Goal: Contribute content: Contribute content

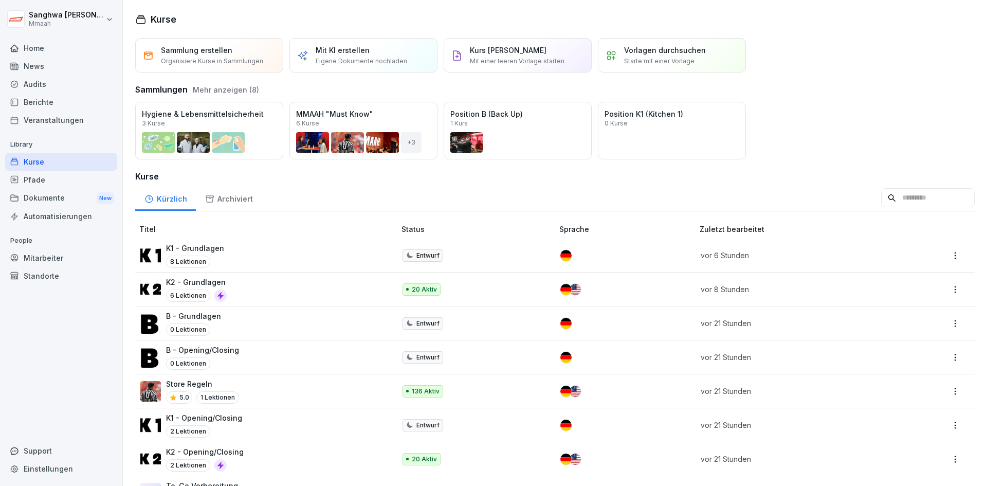
click at [75, 161] on div "Kurse" at bounding box center [61, 162] width 112 height 18
click at [38, 179] on div "Pfade" at bounding box center [61, 180] width 112 height 18
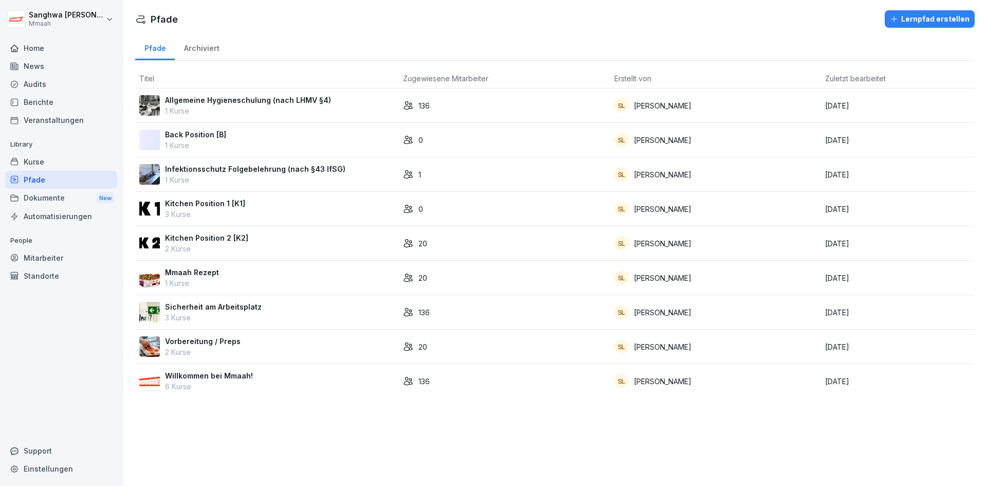
click at [258, 239] on div "Kitchen Position 2 [K2] 2 Kurse" at bounding box center [266, 243] width 255 height 22
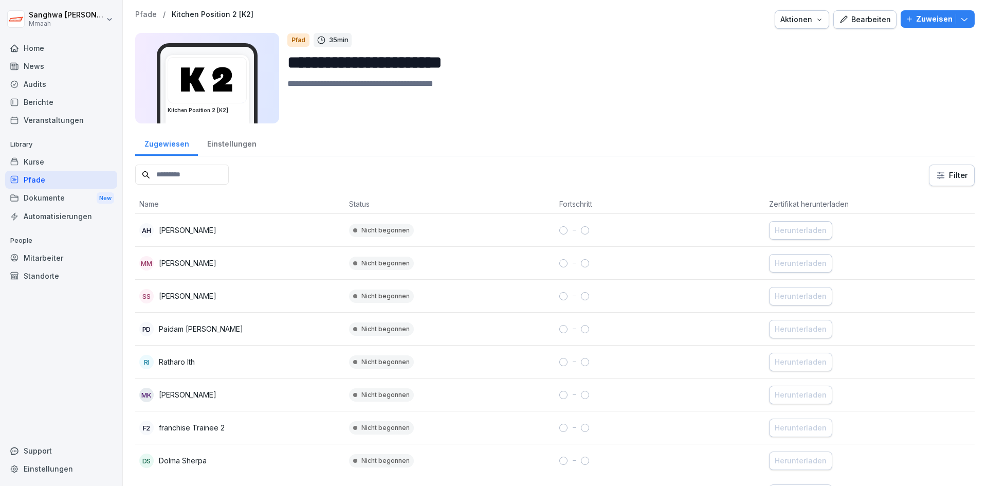
click at [257, 146] on div "Einstellungen" at bounding box center [231, 142] width 67 height 26
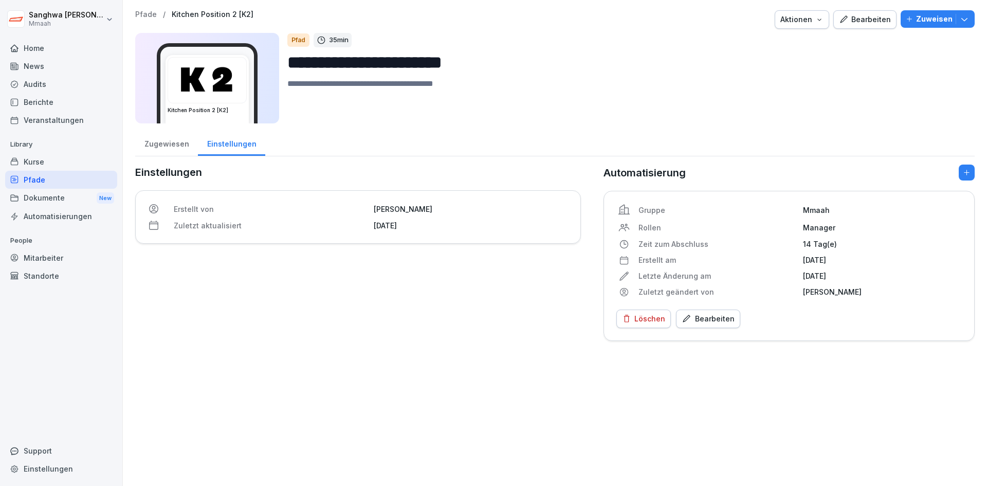
click at [831, 280] on p "[DATE]" at bounding box center [882, 275] width 159 height 11
click at [833, 265] on div "Gruppe Mmaah Rollen Manager Zeit zum Abschluss 14 Tag(e) Erstellt am 28. Septem…" at bounding box center [788, 250] width 345 height 94
click at [916, 13] on p "Zuweisen" at bounding box center [934, 18] width 36 height 11
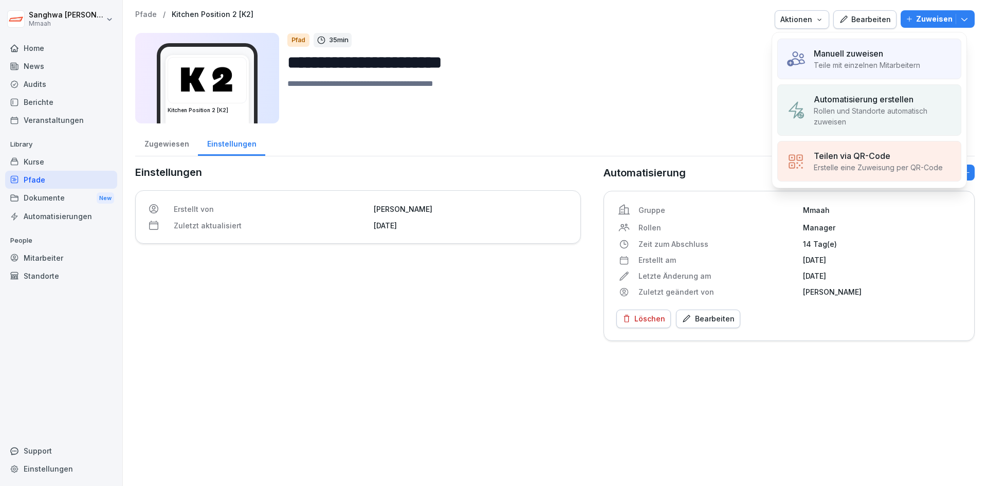
click at [890, 277] on p "[DATE]" at bounding box center [882, 275] width 159 height 11
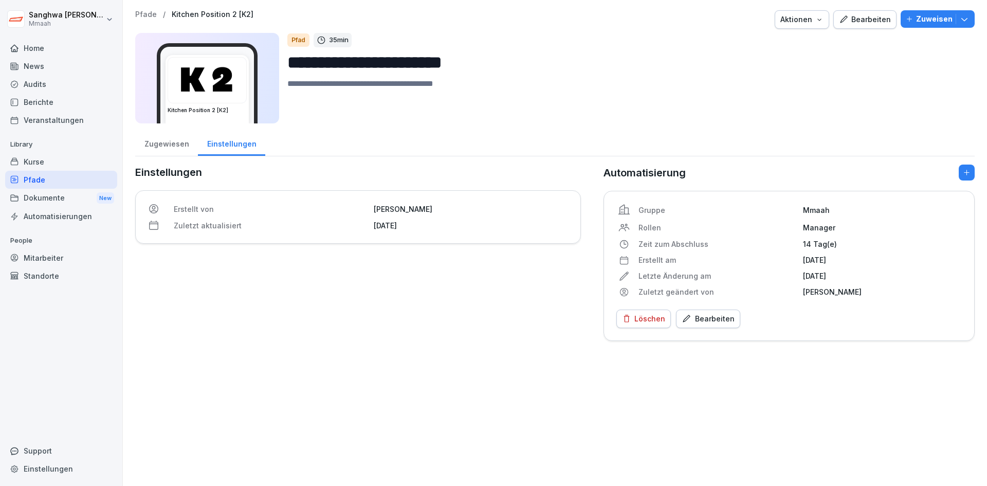
click at [712, 313] on div "Bearbeiten" at bounding box center [707, 318] width 53 height 11
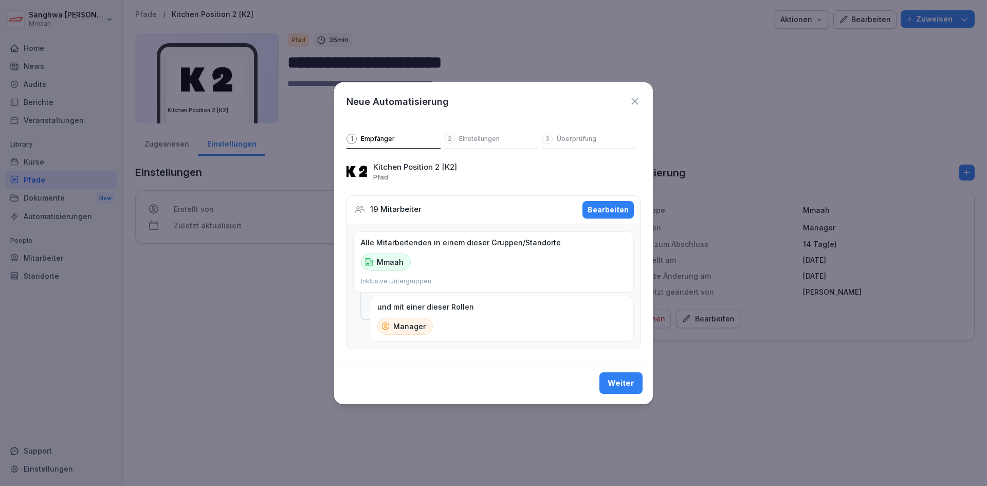
click at [624, 209] on div "Bearbeiten" at bounding box center [607, 209] width 41 height 11
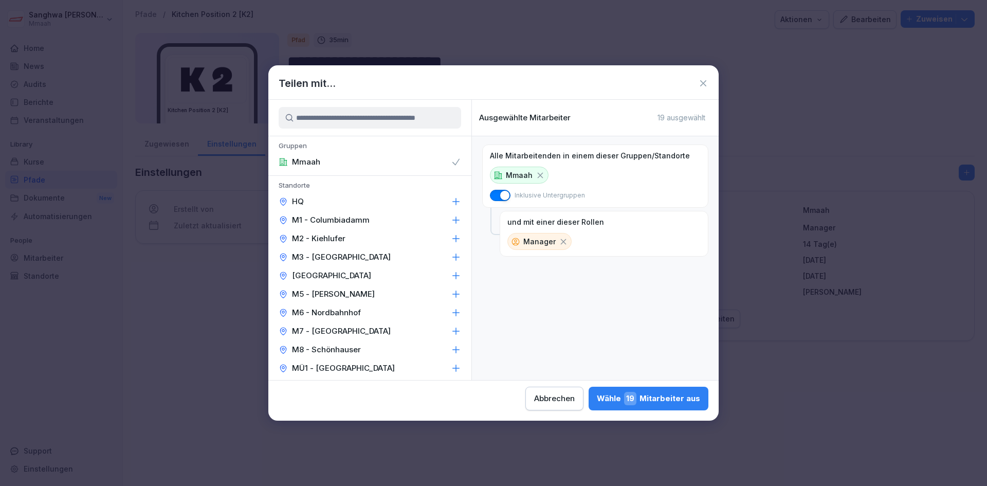
scroll to position [251, 0]
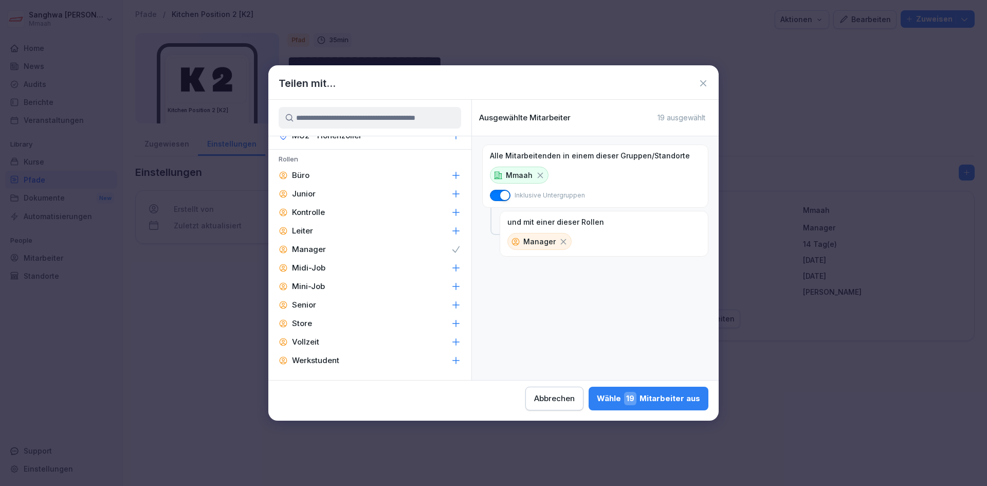
click at [326, 213] on div "Kontrolle" at bounding box center [369, 212] width 203 height 18
click at [662, 397] on div "Wähle 27 Mitarbeiter aus" at bounding box center [648, 398] width 104 height 13
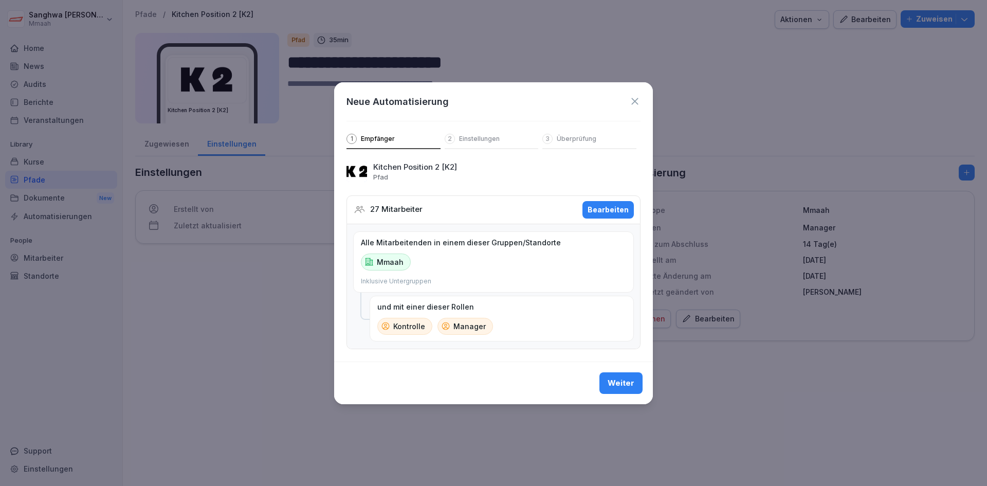
click at [614, 388] on div "Weiter" at bounding box center [620, 382] width 27 height 11
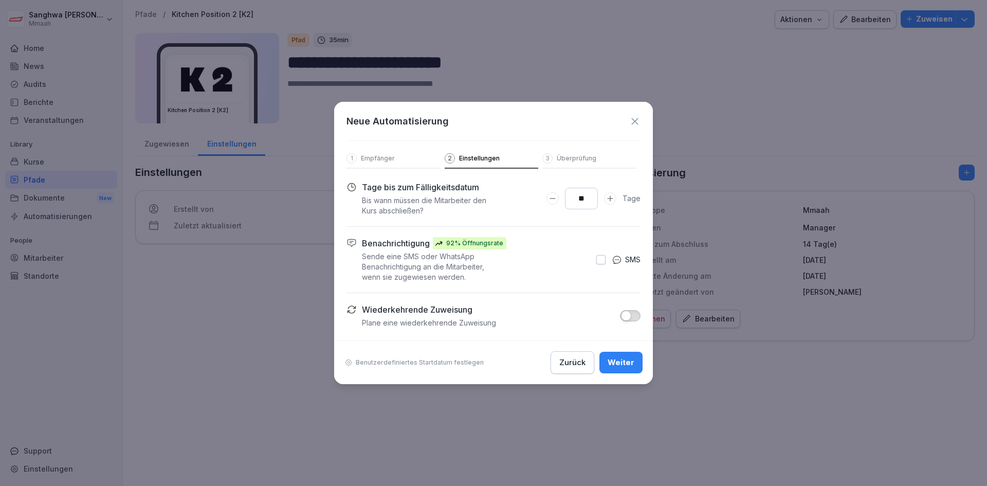
click at [624, 360] on div "Weiter" at bounding box center [620, 362] width 27 height 11
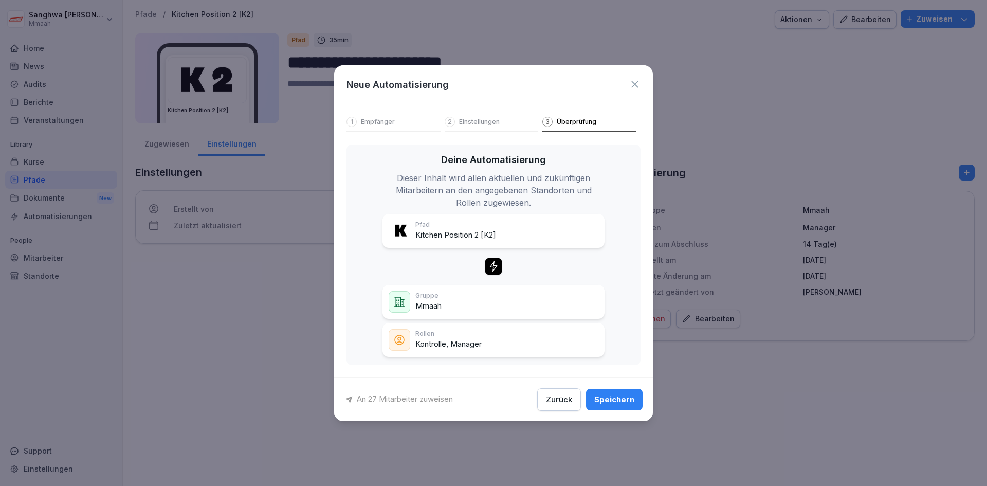
click at [634, 401] on div "Speichern" at bounding box center [614, 399] width 40 height 11
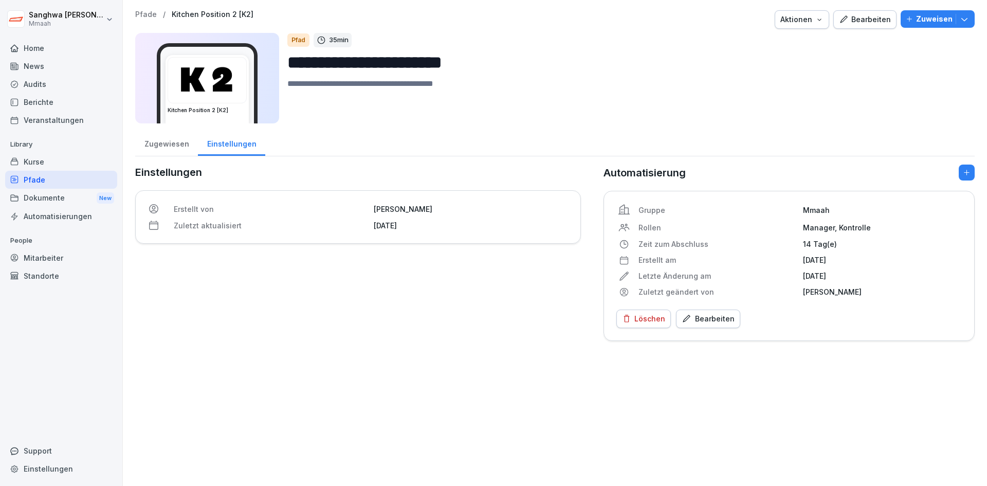
click at [962, 173] on icon "button" at bounding box center [966, 173] width 8 height 8
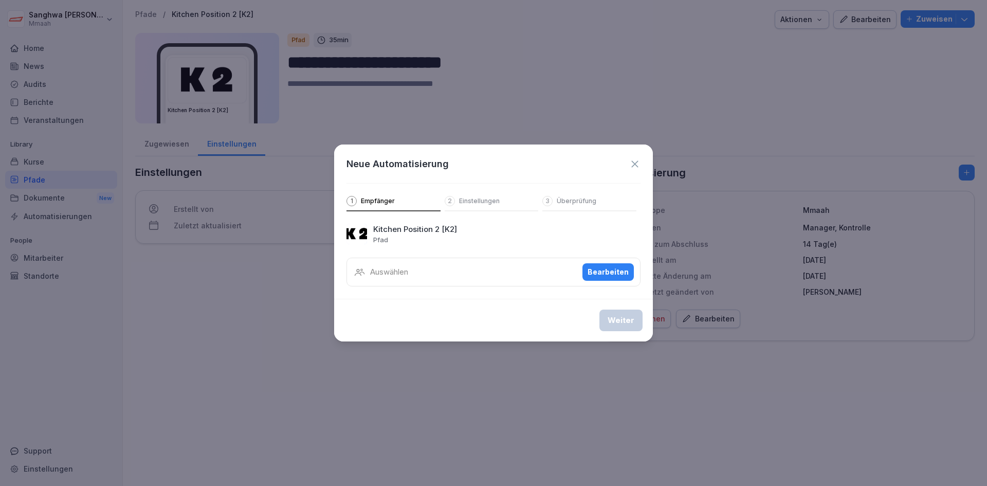
click at [641, 173] on div "Neue Automatisierung 1 Empfänger 2 Einstellungen 3 Überprüfung" at bounding box center [493, 177] width 319 height 67
click at [637, 165] on icon at bounding box center [634, 163] width 11 height 11
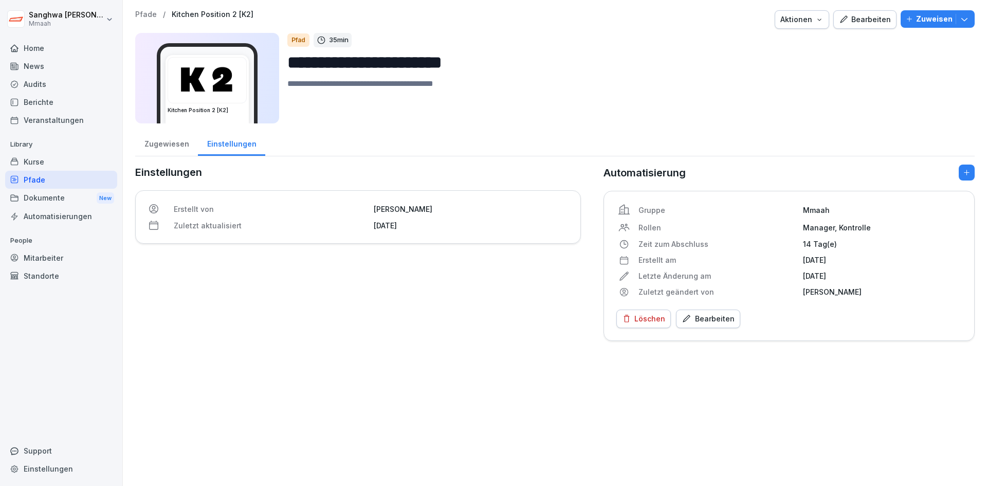
click at [697, 320] on div "Bearbeiten" at bounding box center [707, 318] width 53 height 11
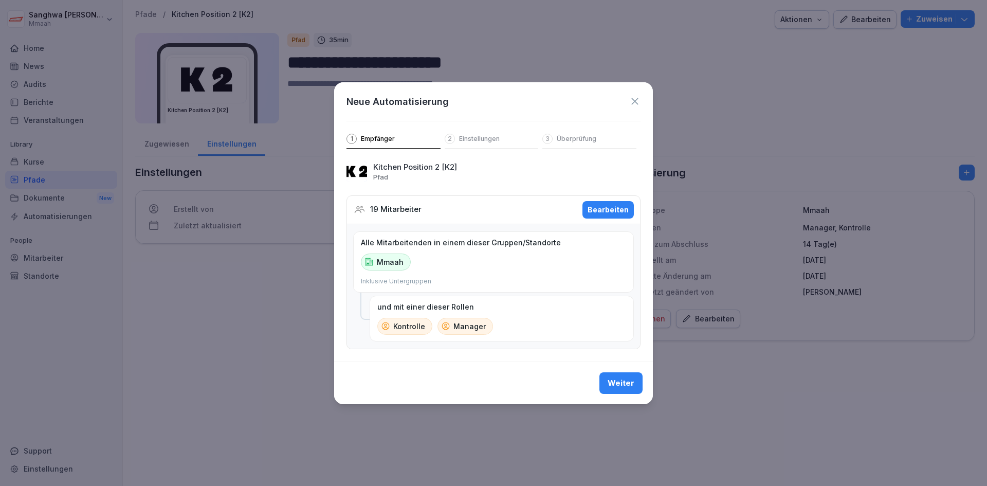
click at [590, 204] on div "Bearbeiten" at bounding box center [607, 209] width 41 height 11
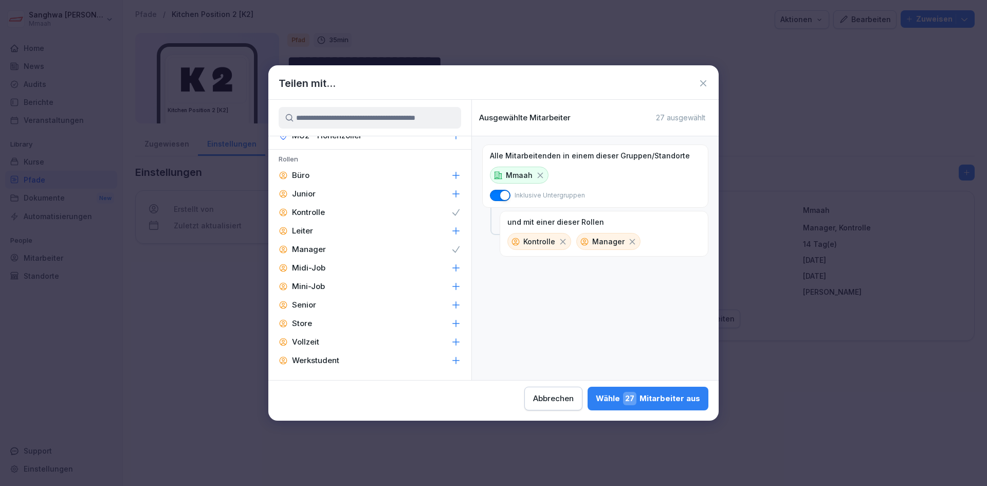
click at [315, 324] on div "Store" at bounding box center [369, 323] width 203 height 18
click at [415, 325] on div "Store" at bounding box center [369, 323] width 203 height 18
click at [359, 308] on div "Senior" at bounding box center [369, 304] width 203 height 18
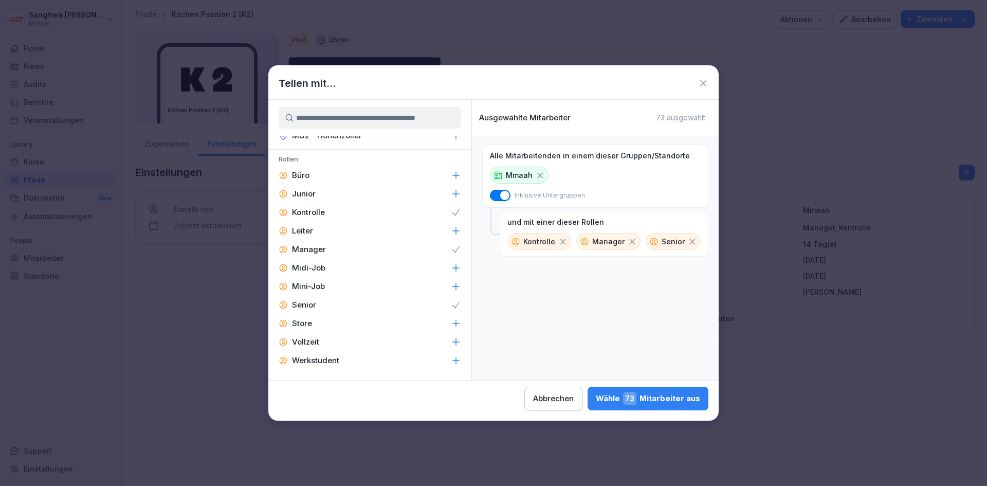
click at [359, 308] on div "Senior" at bounding box center [369, 304] width 203 height 18
click at [350, 322] on div "Store" at bounding box center [369, 323] width 203 height 18
click at [348, 326] on div "Store" at bounding box center [369, 323] width 203 height 18
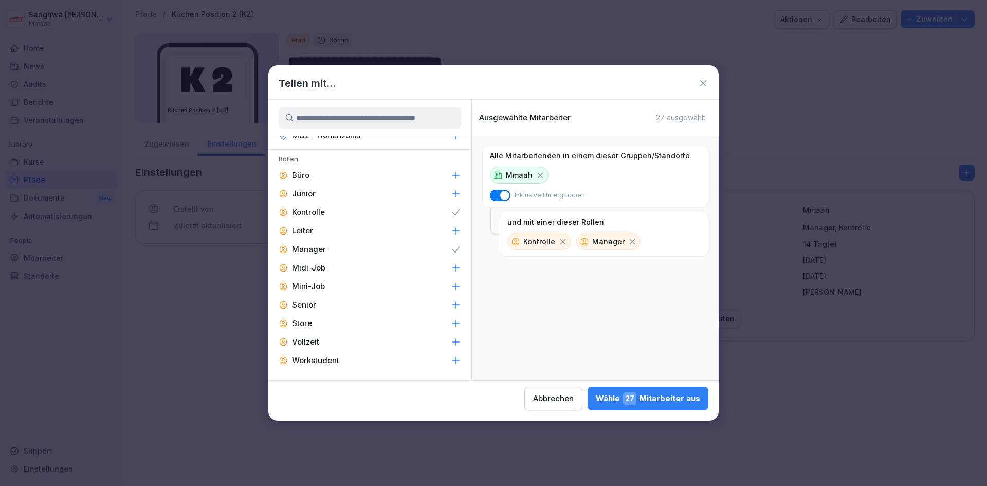
click at [349, 322] on div "Store" at bounding box center [369, 323] width 203 height 18
click at [663, 400] on div "Wähle 27 Mitarbeiter aus" at bounding box center [648, 398] width 104 height 13
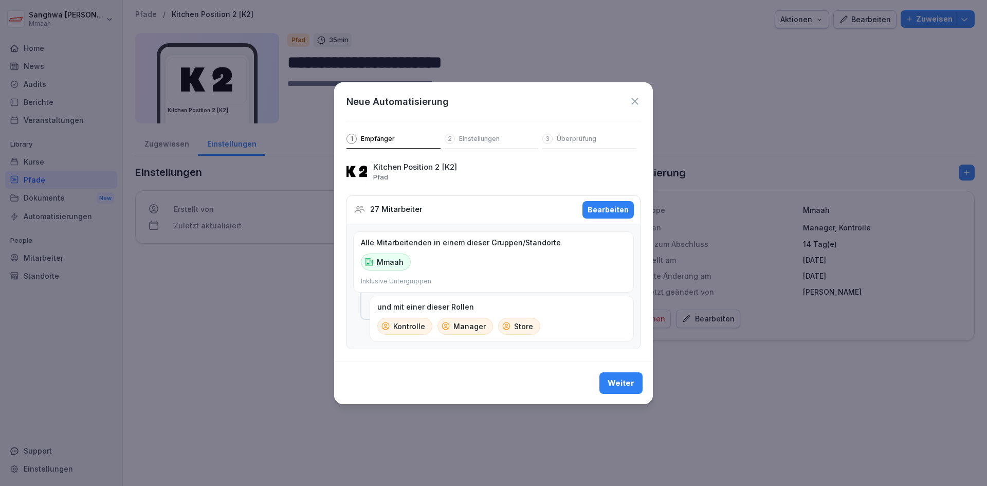
click at [622, 388] on div "Weiter" at bounding box center [620, 382] width 27 height 11
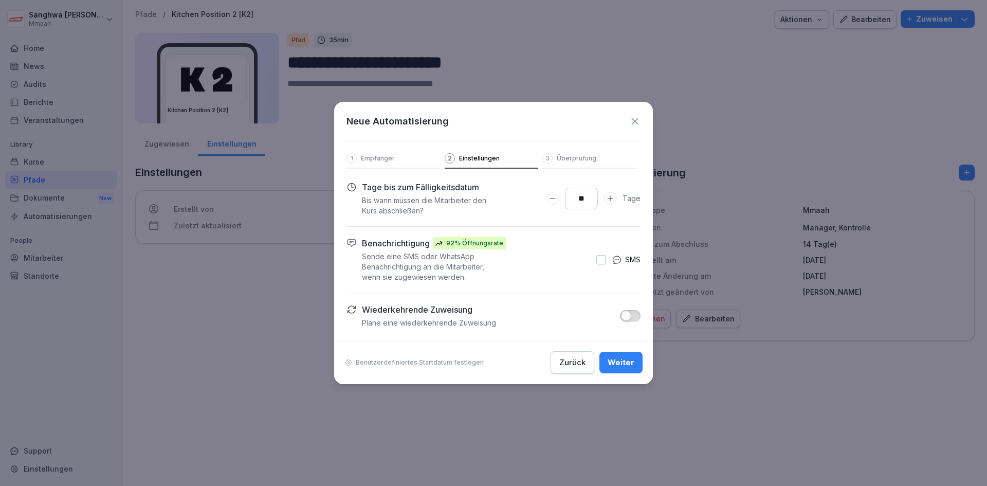
click at [621, 369] on button "Weiter" at bounding box center [620, 362] width 43 height 22
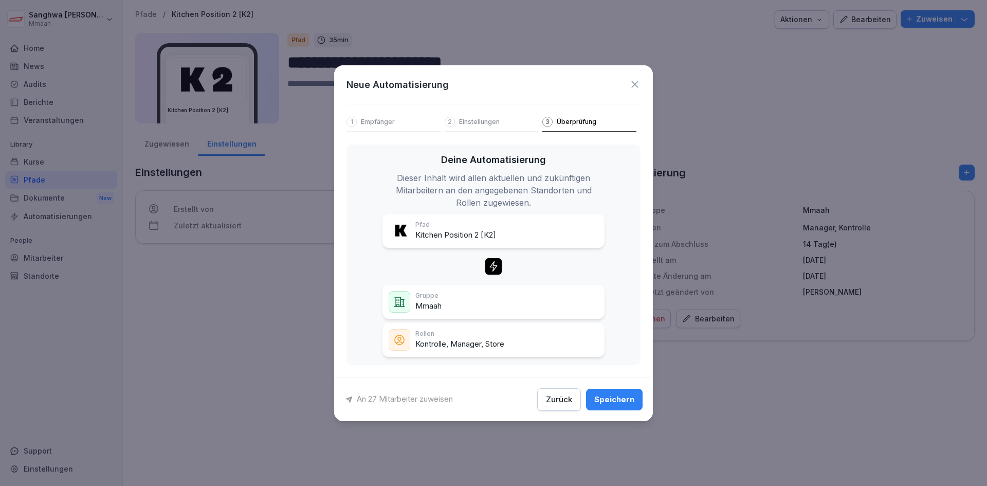
click at [626, 397] on div "Speichern" at bounding box center [614, 399] width 40 height 11
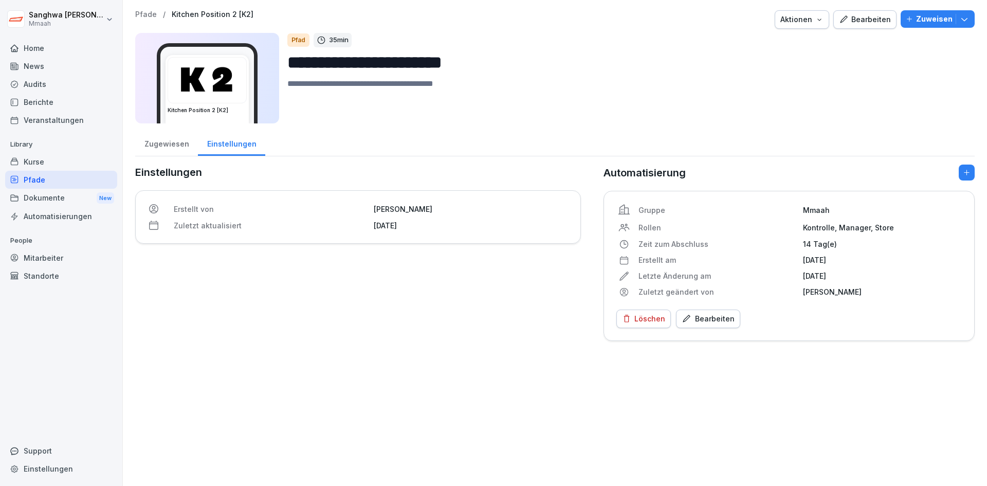
click at [232, 347] on div "**********" at bounding box center [555, 175] width 864 height 351
click at [74, 177] on div "Pfade" at bounding box center [61, 180] width 112 height 18
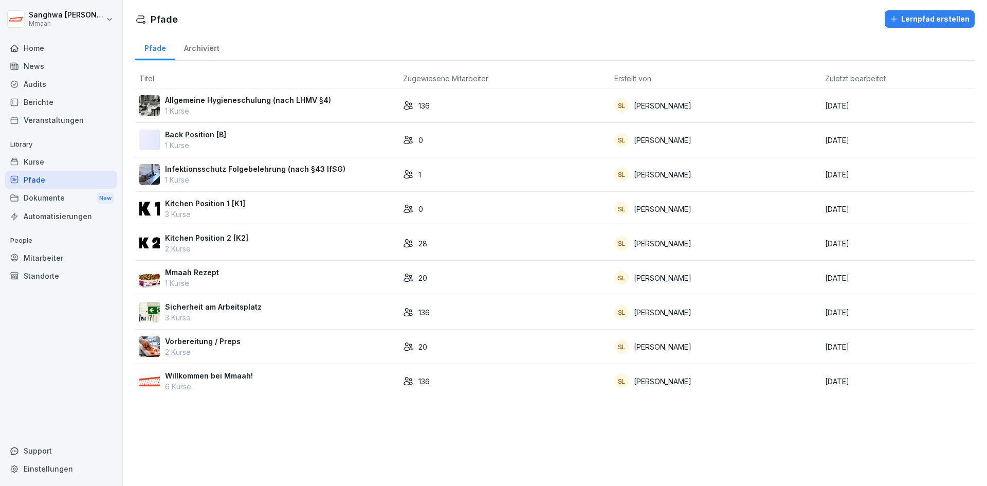
click at [217, 274] on div "Mmaah Rezept 1 Kurse" at bounding box center [266, 278] width 255 height 22
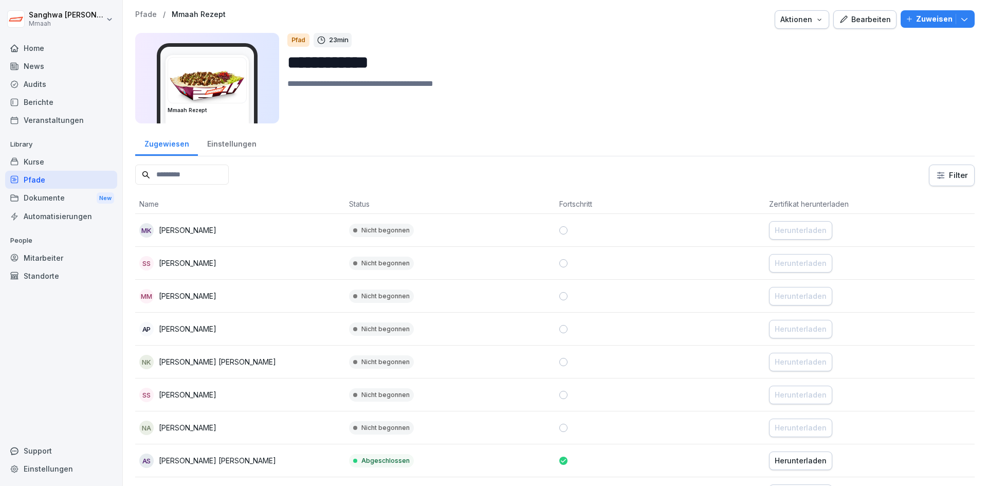
click at [846, 22] on div "Bearbeiten" at bounding box center [865, 19] width 52 height 11
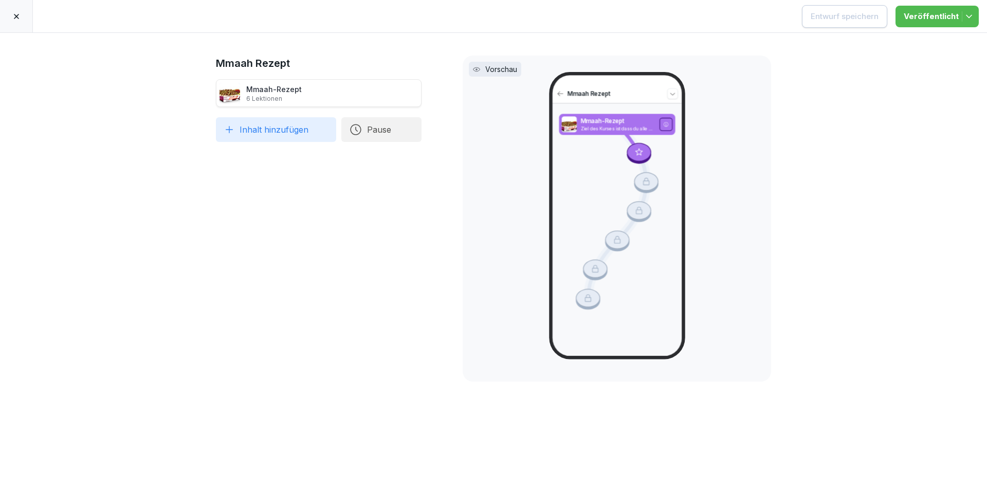
click at [22, 18] on div at bounding box center [16, 16] width 33 height 32
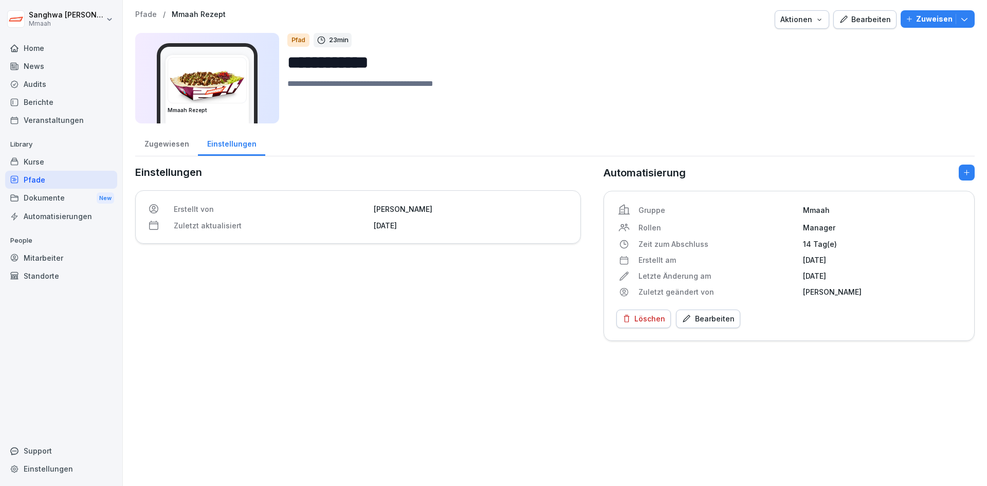
click at [961, 19] on icon "button" at bounding box center [964, 19] width 6 height 3
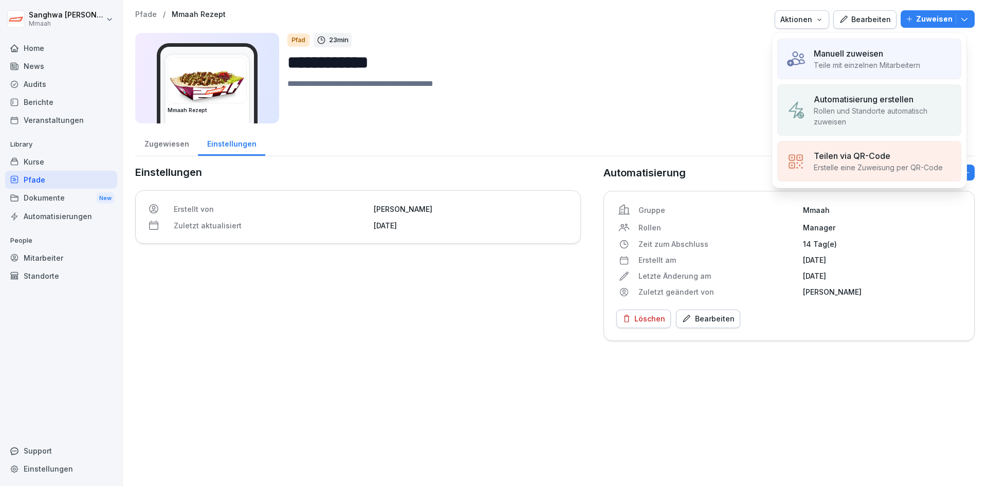
click at [844, 102] on p "Automatisierung erstellen" at bounding box center [863, 99] width 100 height 12
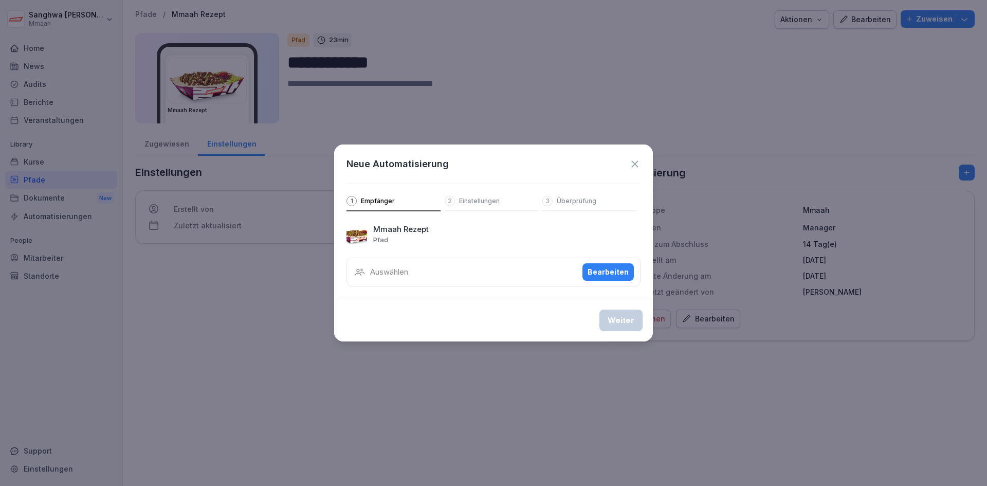
click at [633, 166] on icon at bounding box center [634, 163] width 11 height 11
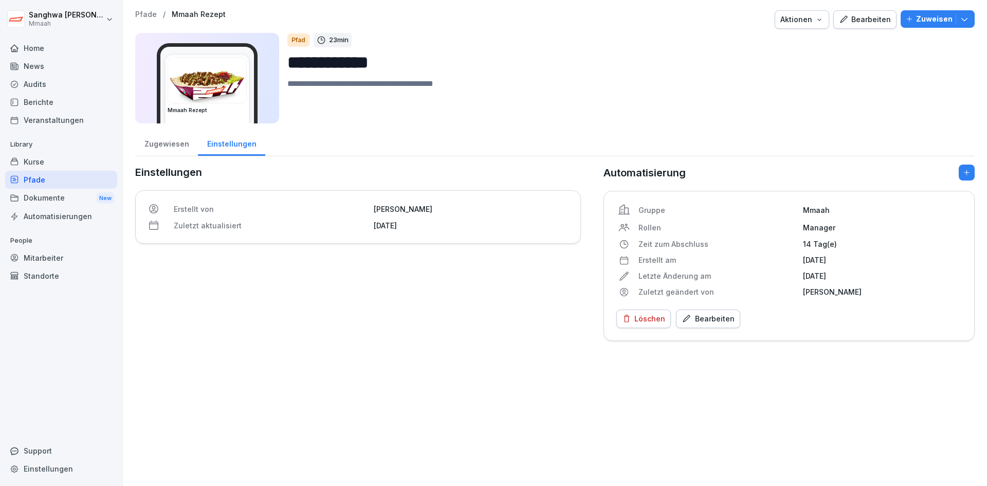
click at [705, 318] on div "Bearbeiten" at bounding box center [707, 318] width 53 height 11
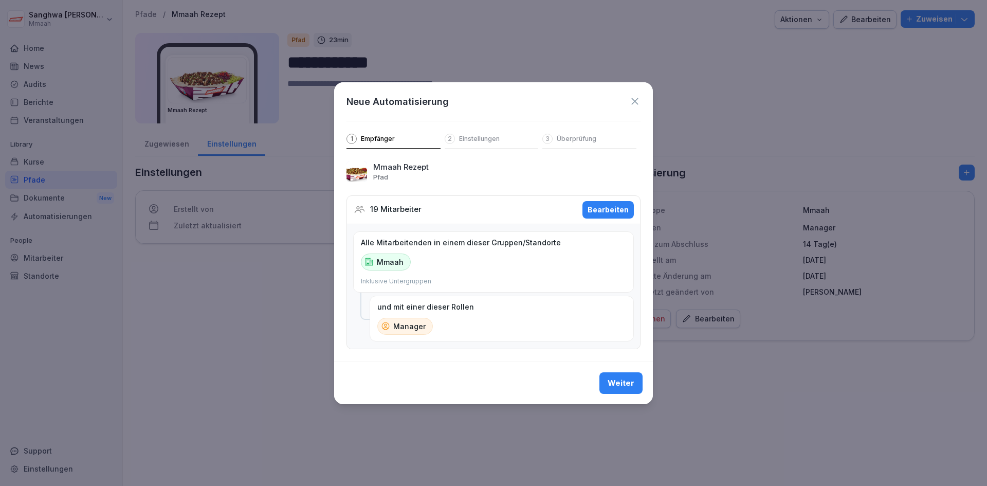
click at [595, 204] on div "Bearbeiten" at bounding box center [607, 209] width 41 height 11
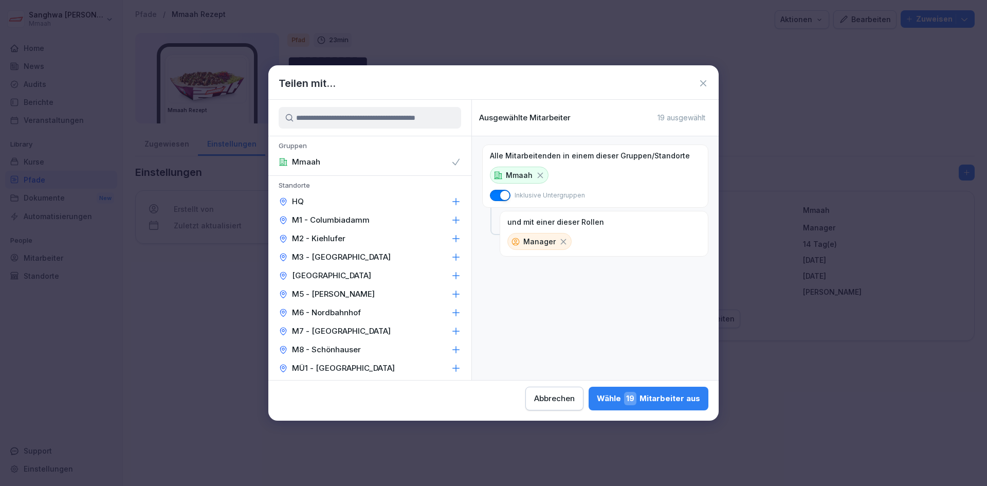
scroll to position [251, 0]
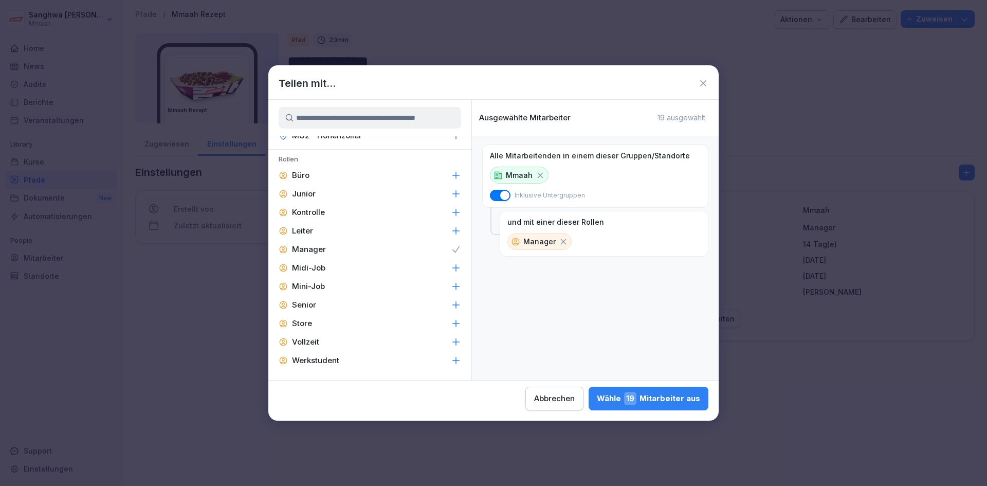
click at [325, 323] on div "Store" at bounding box center [369, 323] width 203 height 18
click at [345, 215] on div "Kontrolle" at bounding box center [369, 212] width 203 height 18
click at [317, 321] on div "Store" at bounding box center [369, 323] width 203 height 18
click at [644, 399] on div "Wähle 27 Mitarbeiter aus" at bounding box center [648, 398] width 104 height 13
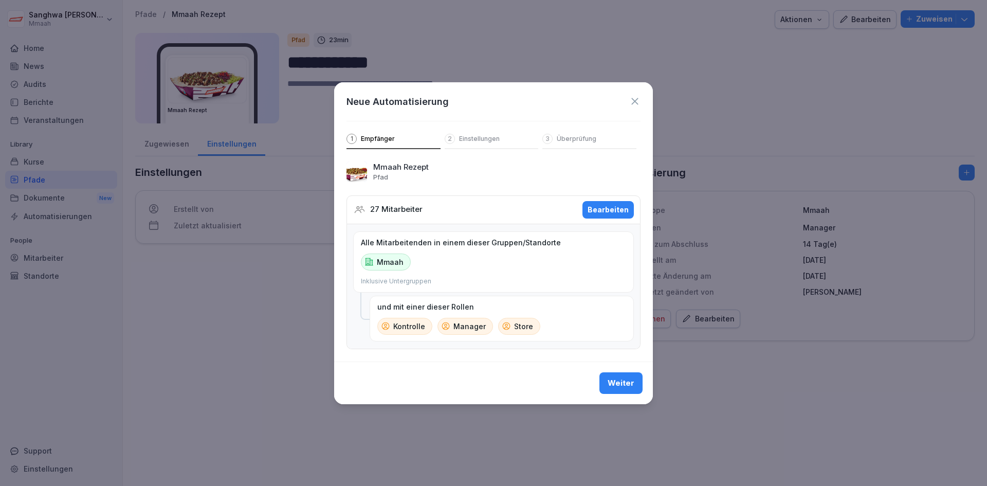
click at [626, 388] on div "Weiter" at bounding box center [620, 382] width 27 height 11
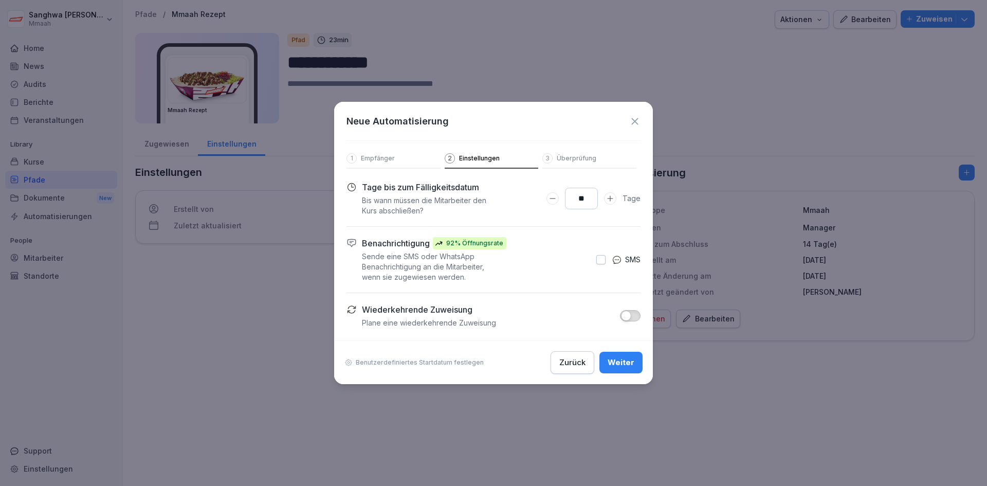
click at [619, 358] on div "Weiter" at bounding box center [620, 362] width 27 height 11
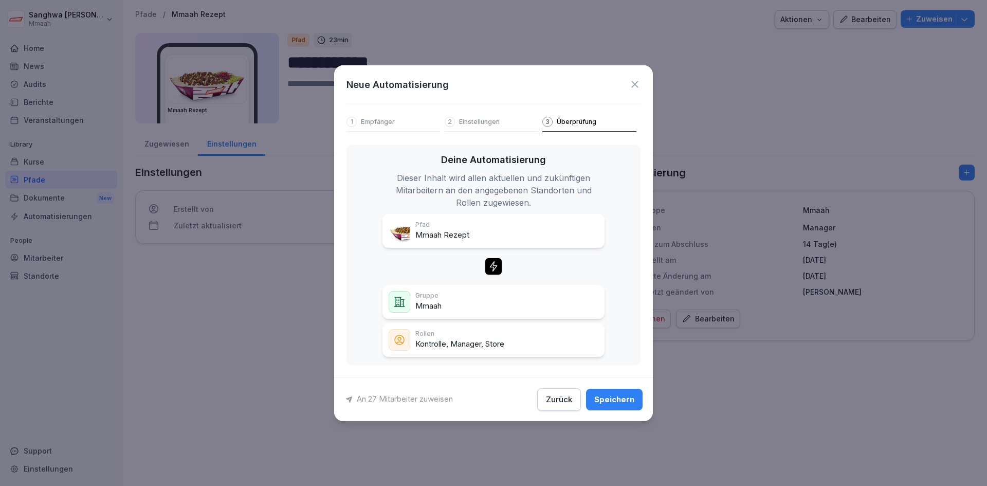
click at [627, 394] on div "Speichern" at bounding box center [614, 399] width 40 height 11
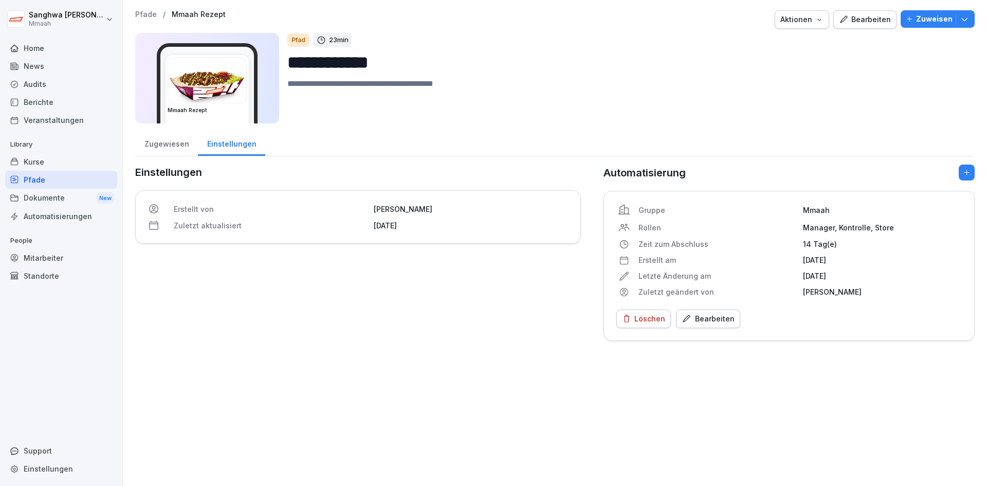
click at [340, 335] on div "Einstellungen Erstellt von Sanghwa Lee Zuletzt aktualisiert 26. September 2025" at bounding box center [358, 252] width 446 height 176
click at [56, 184] on div "Pfade" at bounding box center [61, 180] width 112 height 18
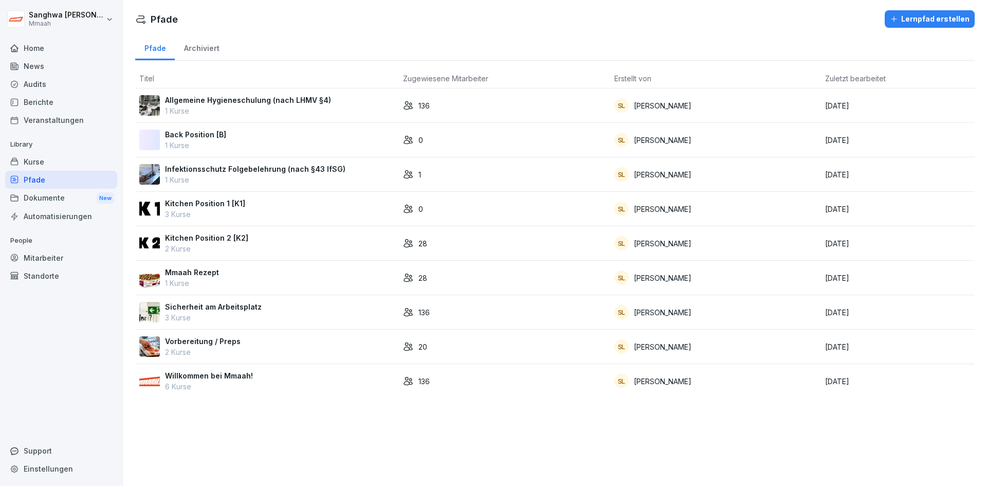
click at [274, 348] on div "Vorbereitung / Preps 2 Kurse" at bounding box center [266, 347] width 255 height 22
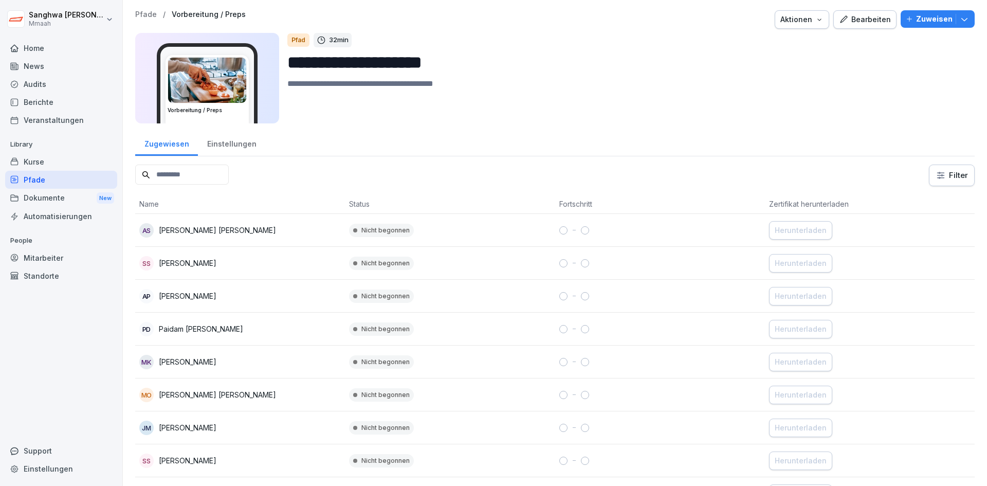
click at [920, 11] on button "Zuweisen" at bounding box center [937, 18] width 74 height 17
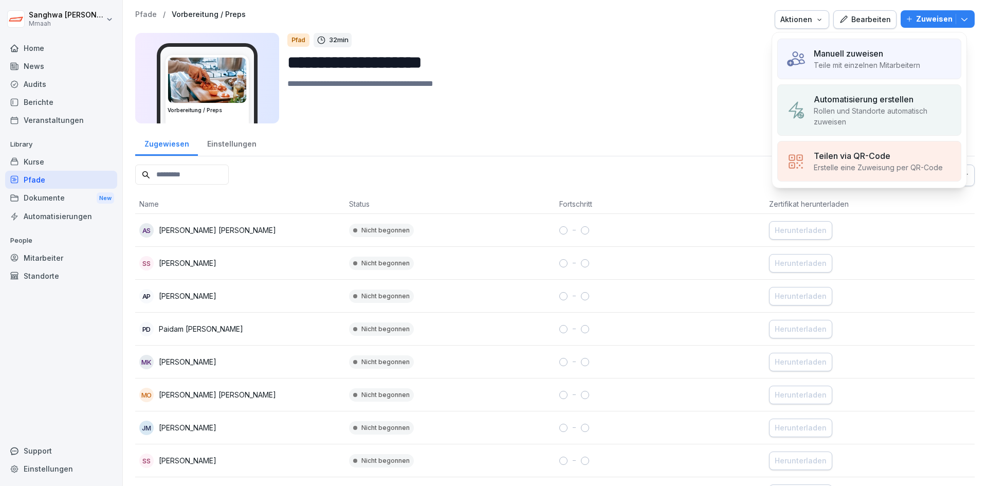
click at [873, 120] on p "Rollen und Standorte automatisch zuweisen" at bounding box center [882, 116] width 139 height 22
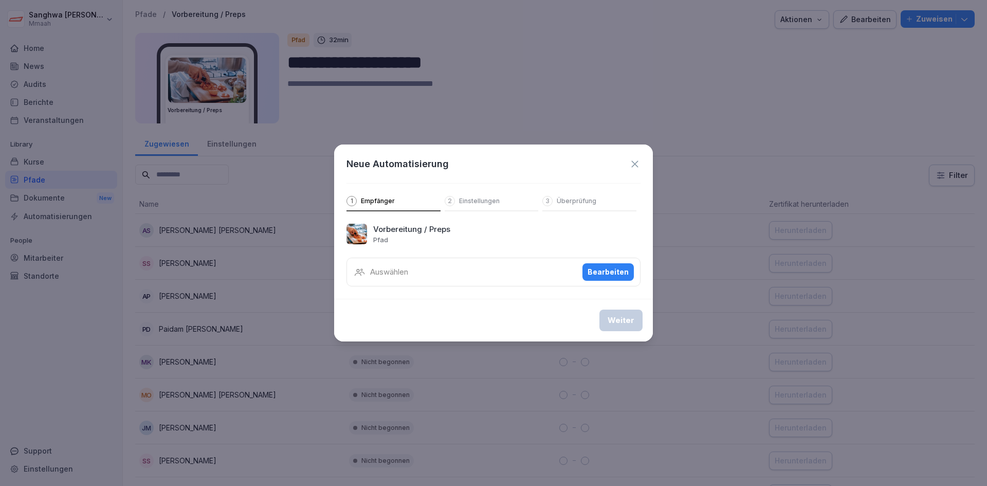
click at [630, 165] on icon at bounding box center [634, 163] width 11 height 11
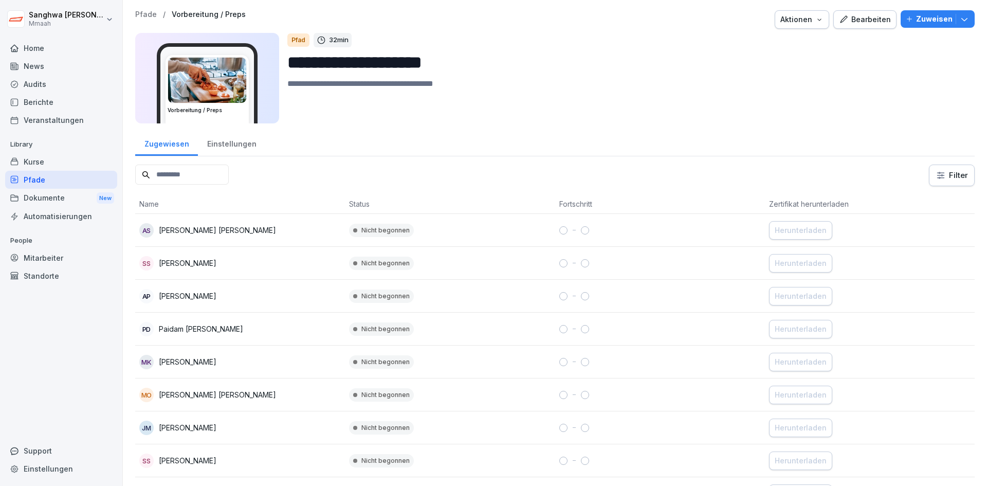
click at [237, 146] on div "Einstellungen" at bounding box center [231, 142] width 67 height 26
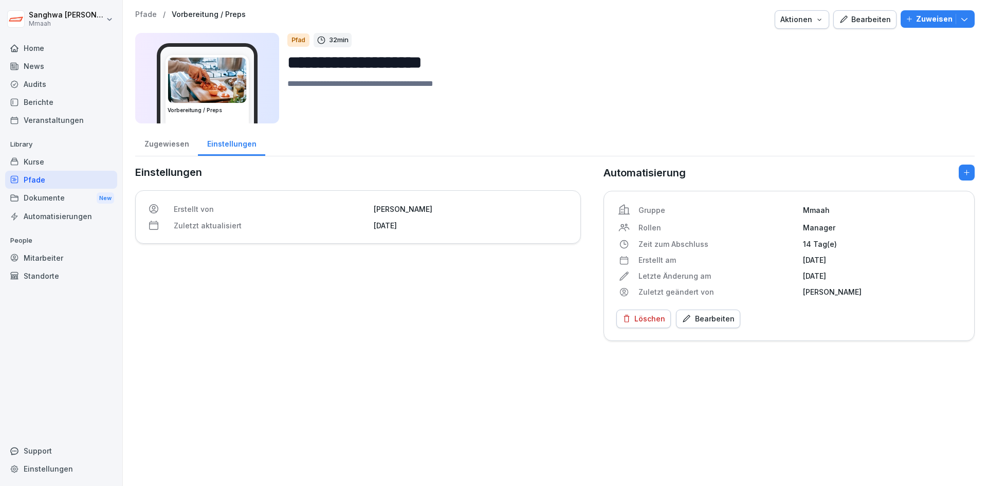
click at [711, 319] on div "Bearbeiten" at bounding box center [707, 318] width 53 height 11
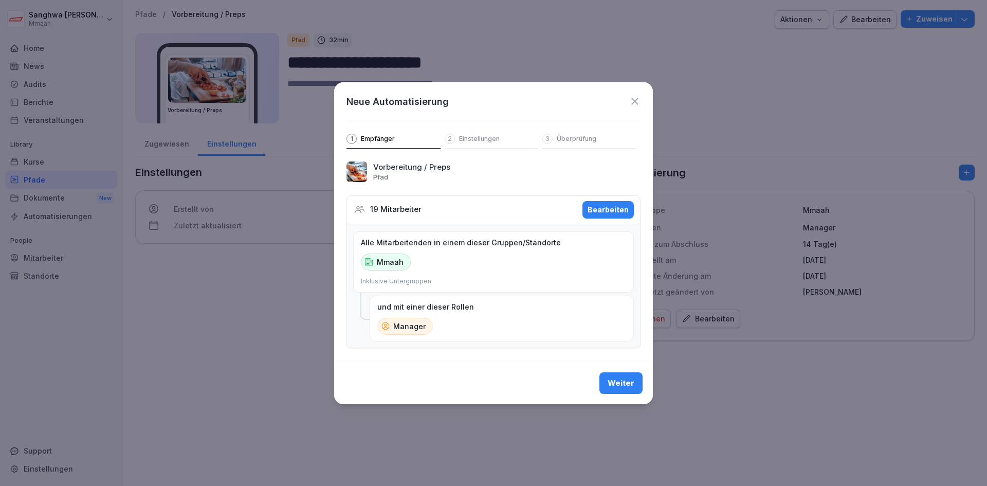
click at [478, 135] on p "Einstellungen" at bounding box center [479, 139] width 41 height 8
click at [608, 206] on div "Bearbeiten" at bounding box center [607, 209] width 41 height 11
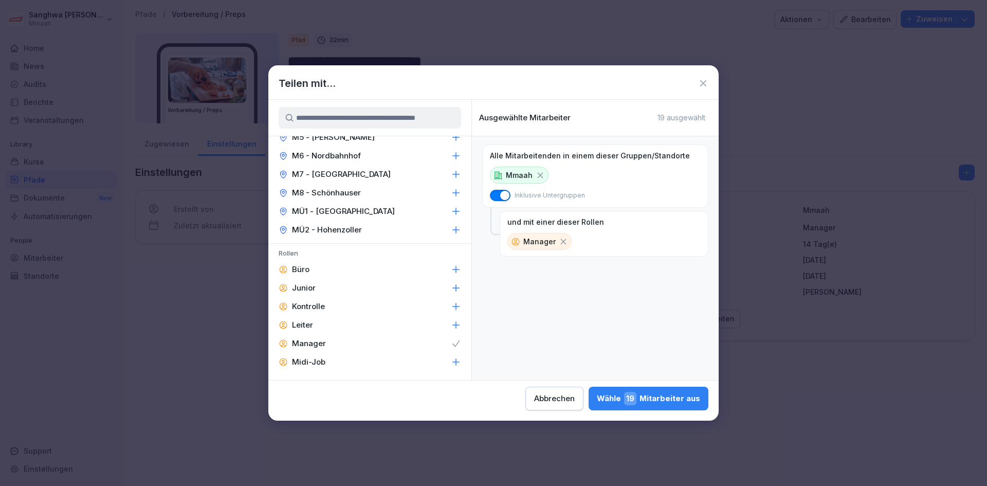
scroll to position [251, 0]
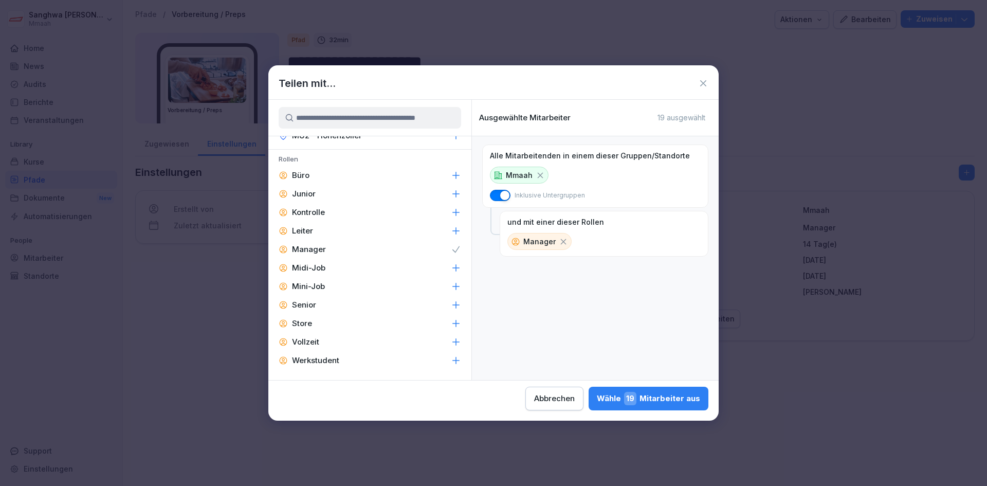
click at [356, 324] on div "Store" at bounding box center [369, 323] width 203 height 18
click at [353, 209] on div "Kontrolle" at bounding box center [369, 212] width 203 height 18
click at [665, 402] on div "Wähle 27 Mitarbeiter aus" at bounding box center [648, 398] width 104 height 13
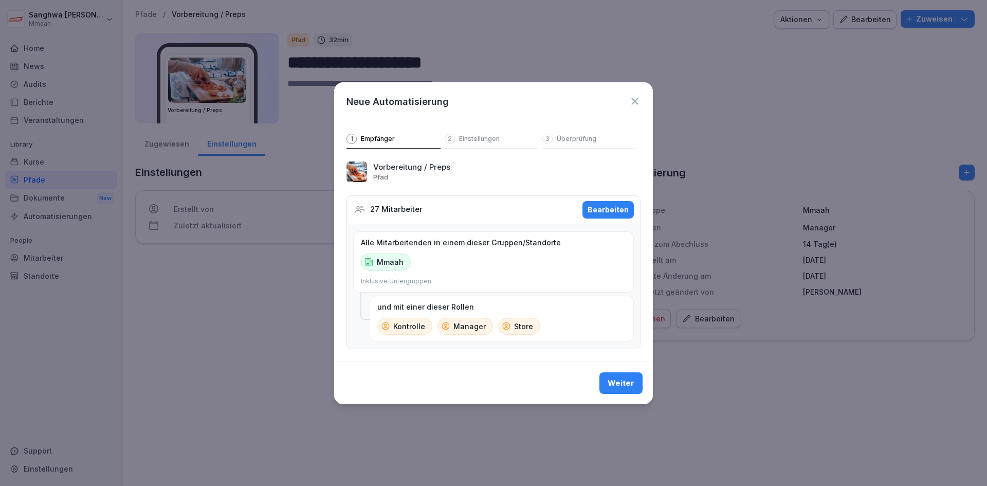
click at [629, 394] on button "Weiter" at bounding box center [620, 383] width 43 height 22
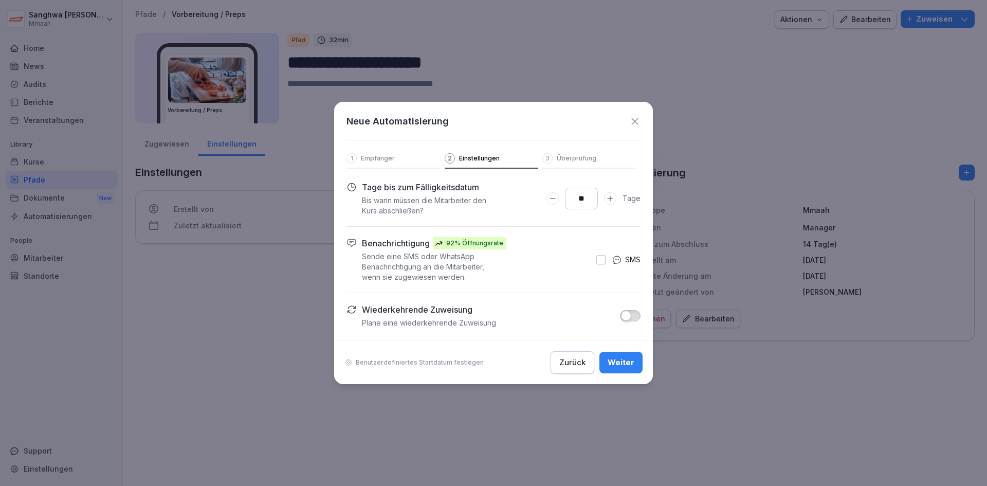
click at [629, 367] on div "Weiter" at bounding box center [620, 362] width 27 height 11
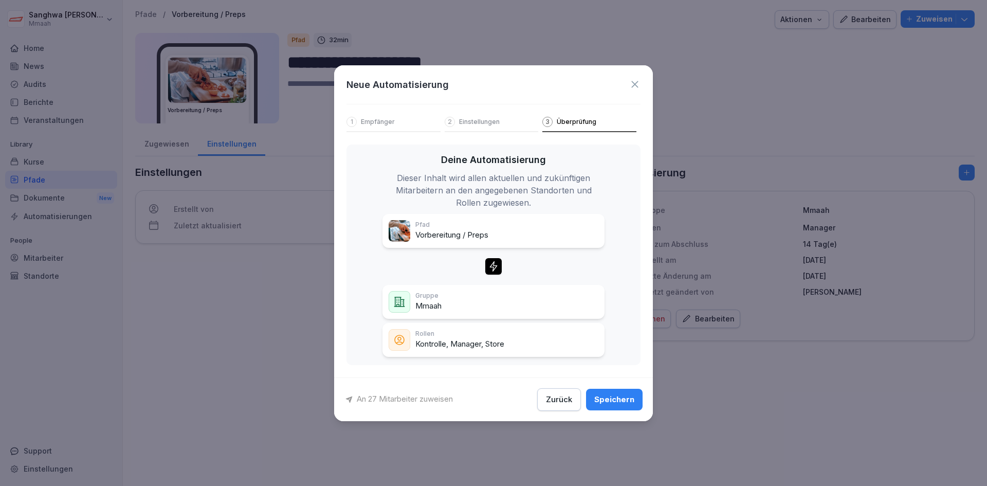
click at [623, 398] on div "Speichern" at bounding box center [614, 399] width 40 height 11
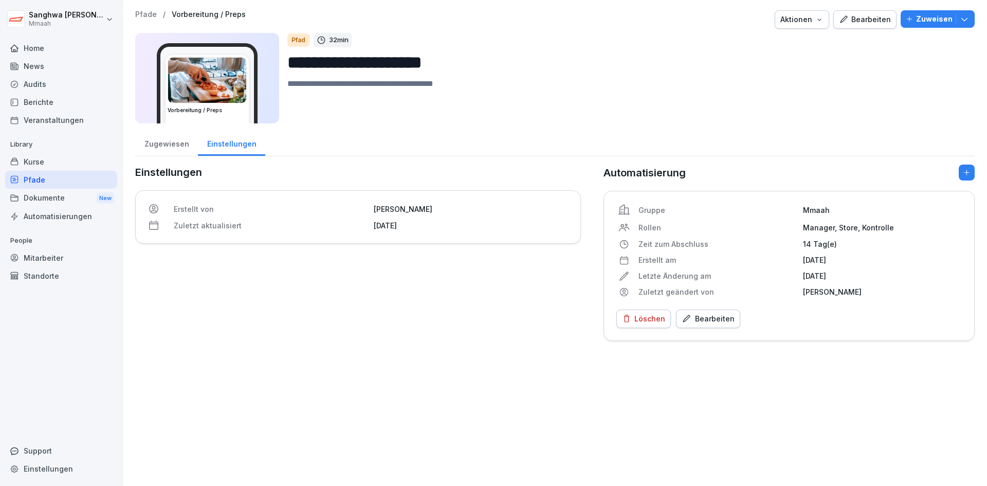
click at [203, 309] on div "Einstellungen Erstellt von Sanghwa Lee Zuletzt aktualisiert 26. September 2025" at bounding box center [358, 252] width 446 height 176
click at [68, 180] on div "Pfade" at bounding box center [61, 180] width 112 height 18
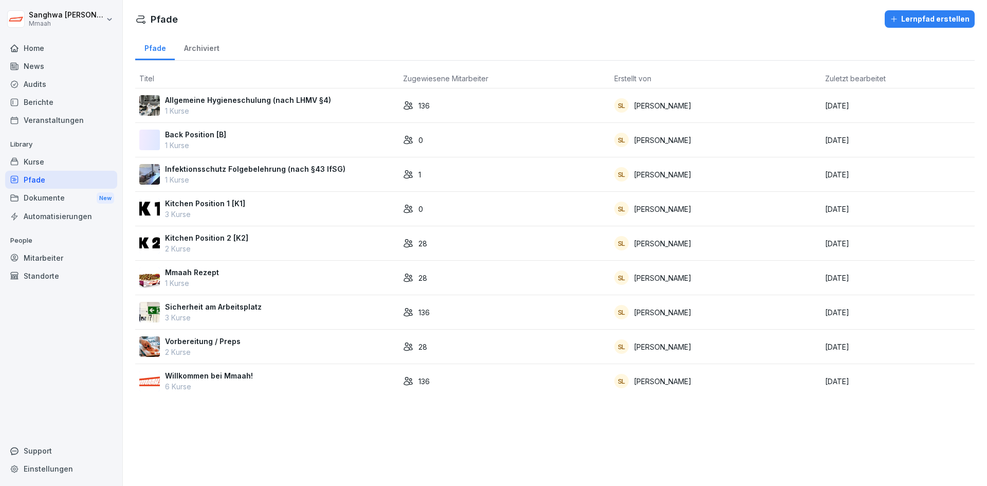
click at [274, 234] on div "Kitchen Position 2 [K2] 2 Kurse" at bounding box center [266, 243] width 255 height 22
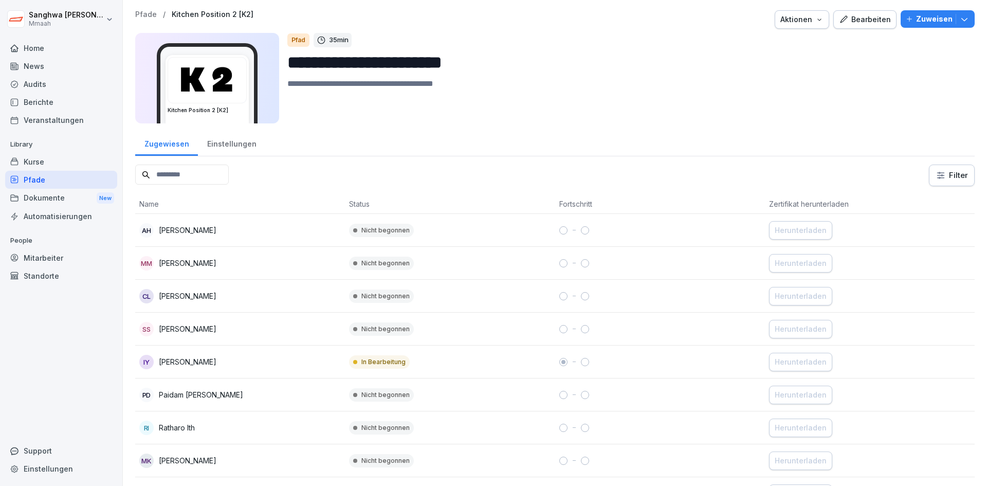
click at [69, 178] on div "Pfade" at bounding box center [61, 180] width 112 height 18
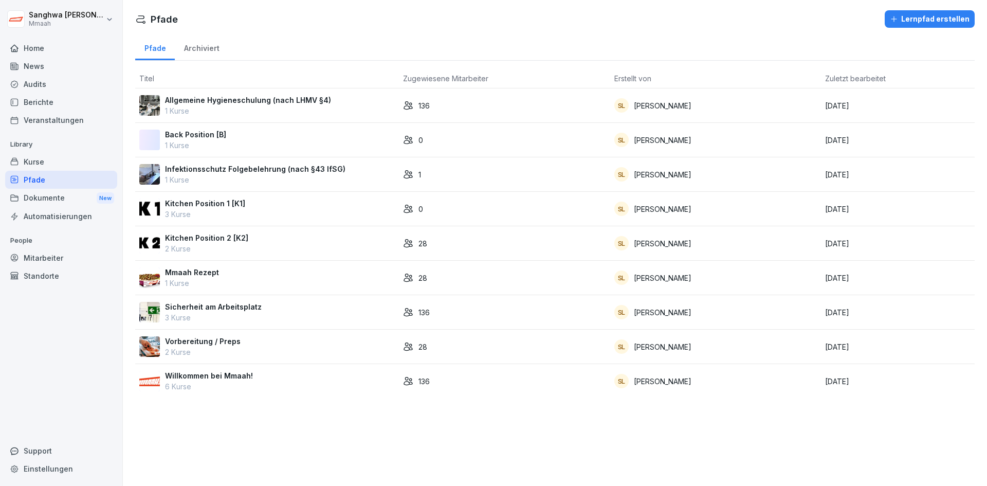
click at [543, 434] on div "Pfade Lernpfad erstellen Pfade Archiviert Titel Zugewiesene Mitarbeiter Erstell…" at bounding box center [555, 243] width 864 height 486
click at [66, 180] on div "Pfade" at bounding box center [61, 180] width 112 height 18
click at [242, 235] on p "Kitchen Position 2 [K2]" at bounding box center [206, 237] width 83 height 11
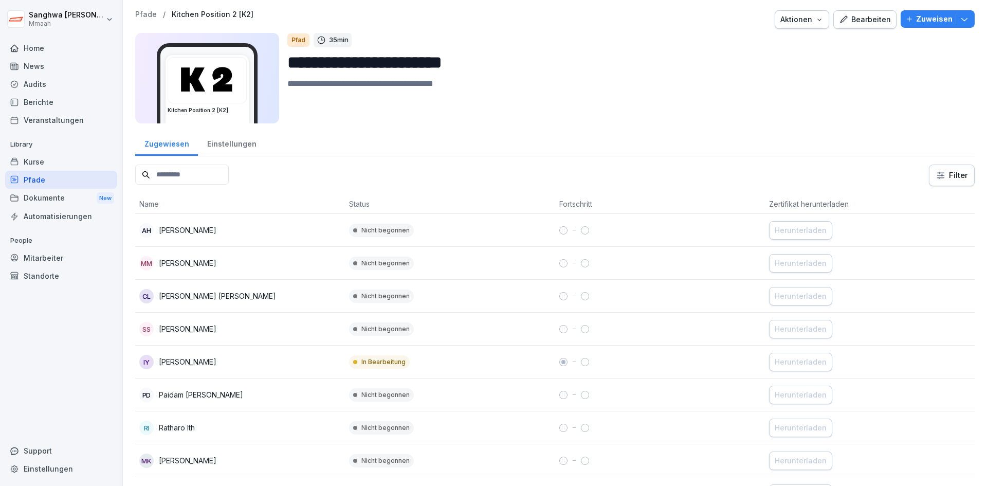
click at [875, 15] on div "Bearbeiten" at bounding box center [865, 19] width 52 height 11
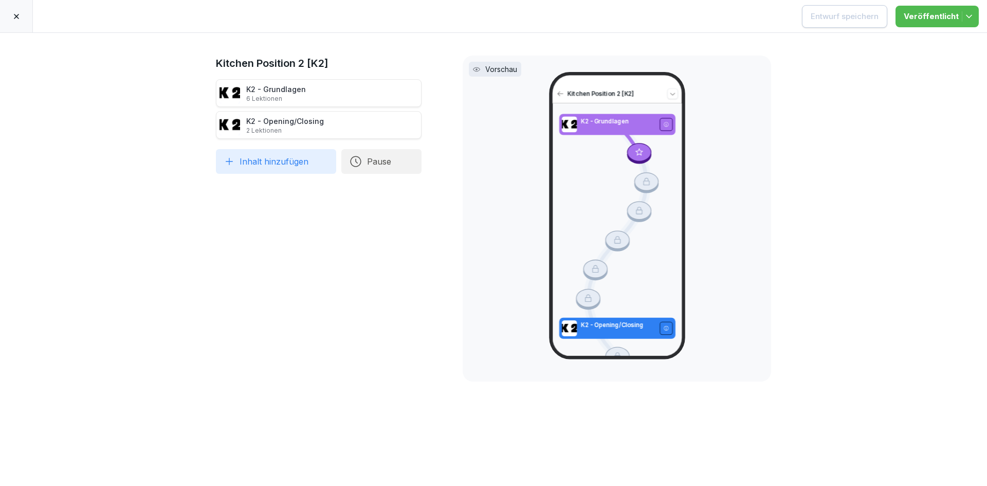
click at [6, 15] on div at bounding box center [16, 16] width 33 height 32
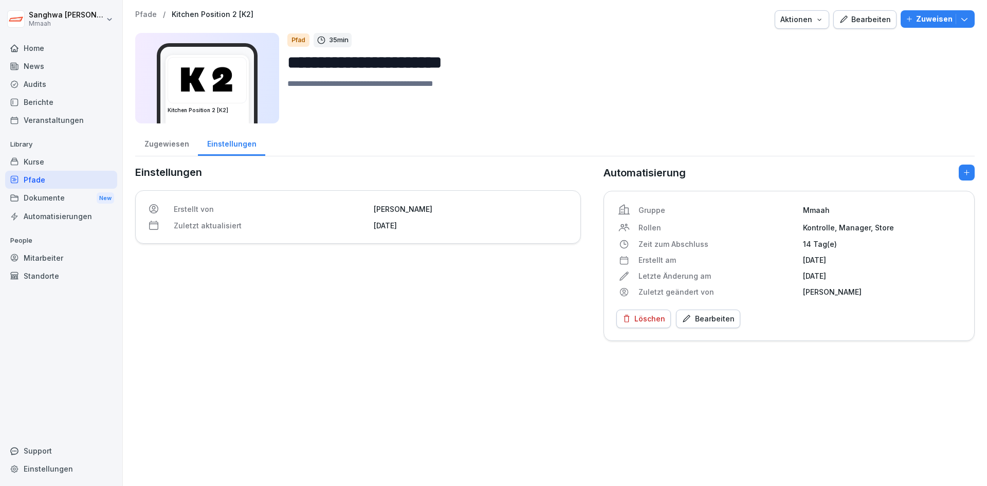
click at [60, 163] on div "Kurse" at bounding box center [61, 162] width 112 height 18
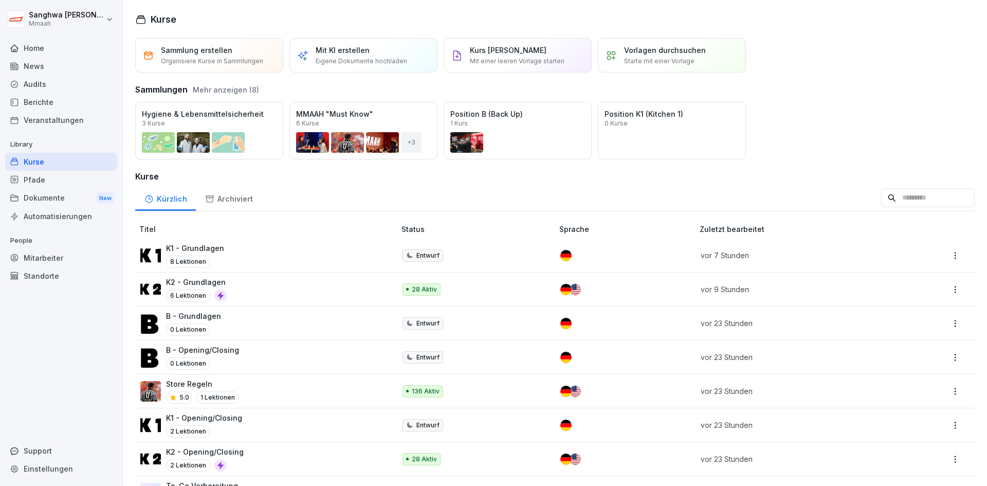
click at [245, 283] on div "K2 - Grundlagen 6 Lektionen" at bounding box center [262, 288] width 245 height 25
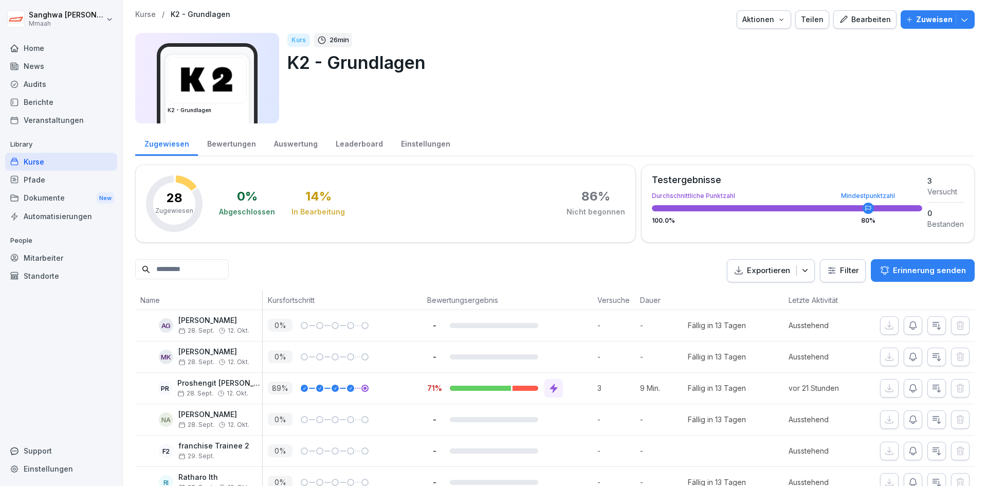
click at [844, 25] on div "Bearbeiten" at bounding box center [865, 19] width 52 height 11
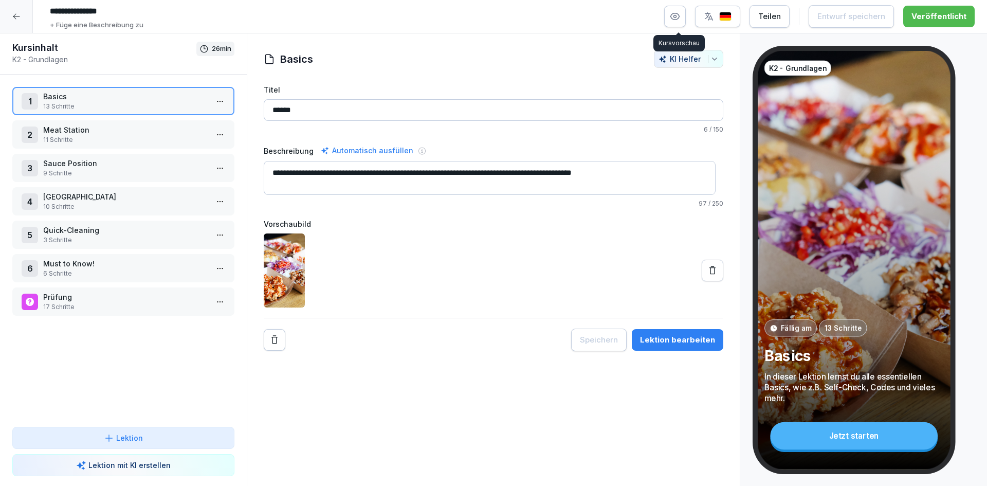
click at [675, 15] on icon "button" at bounding box center [675, 16] width 10 height 10
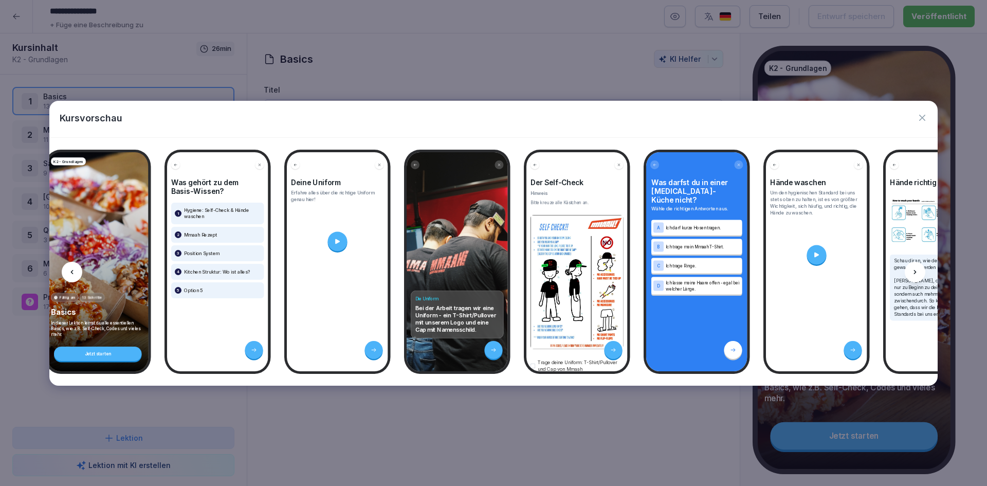
scroll to position [0, 11]
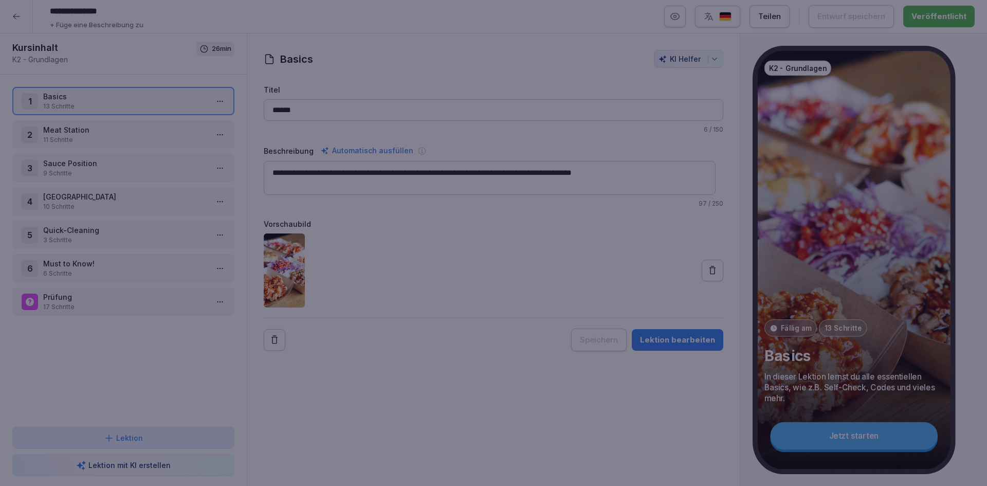
click at [337, 427] on div at bounding box center [493, 243] width 987 height 486
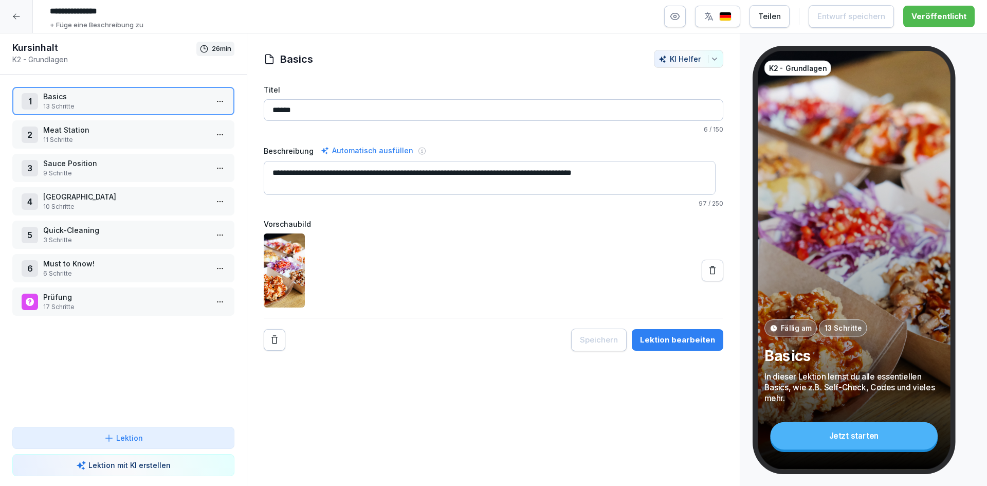
click at [105, 102] on p "13 Schritte" at bounding box center [125, 106] width 164 height 9
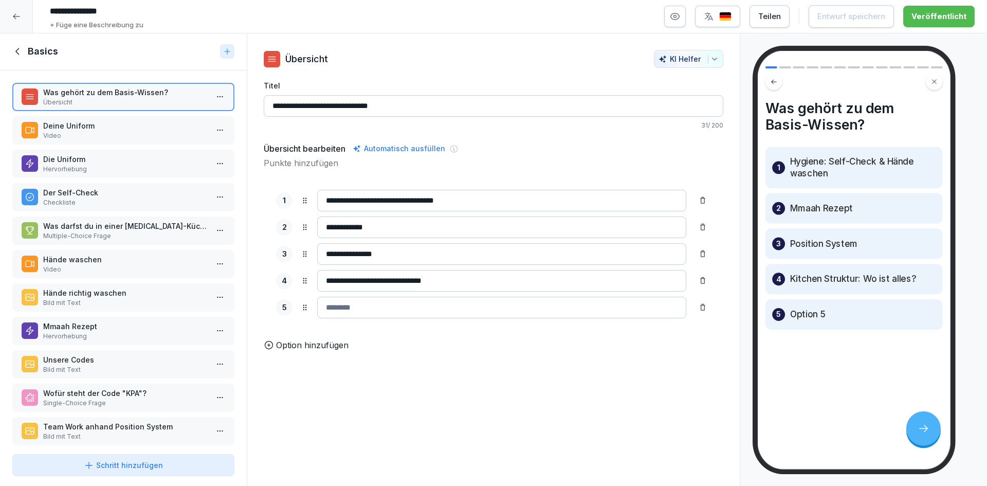
click at [694, 304] on div at bounding box center [702, 307] width 16 height 16
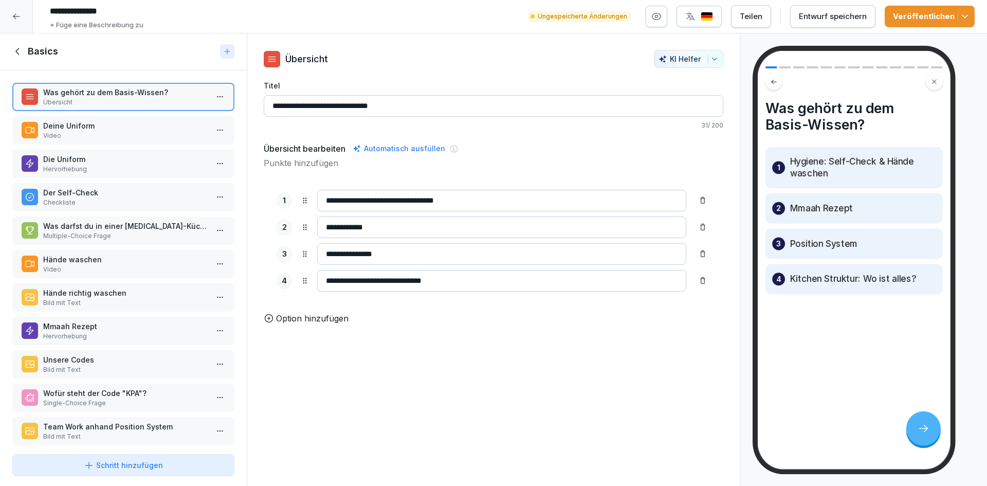
click at [813, 9] on button "Entwurf speichern" at bounding box center [832, 16] width 85 height 23
click at [930, 15] on div "Veröffentlichen" at bounding box center [929, 16] width 73 height 11
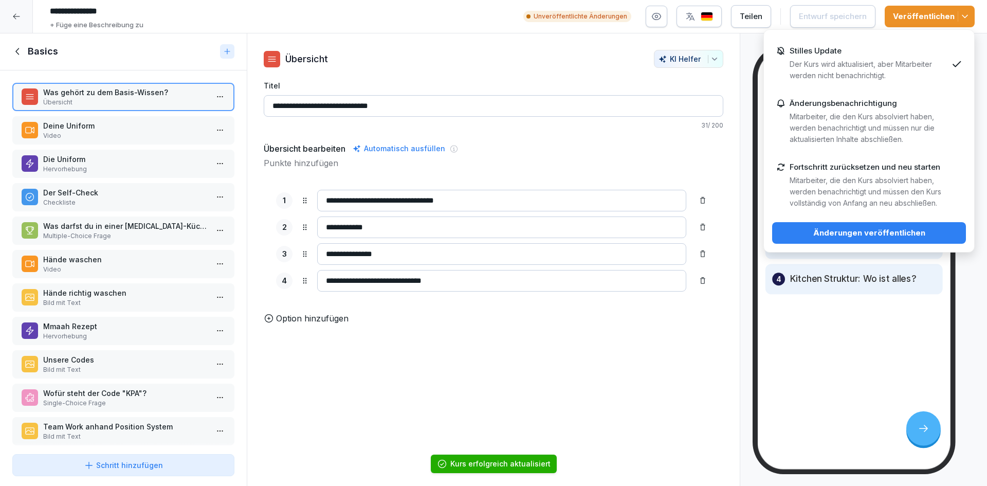
click at [856, 226] on button "Änderungen veröffentlichen" at bounding box center [869, 233] width 194 height 22
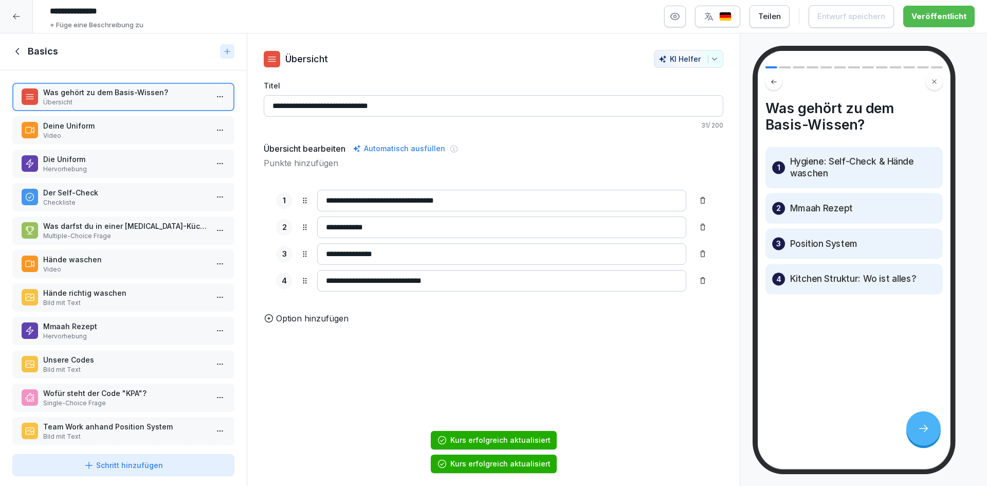
click at [16, 51] on icon at bounding box center [17, 51] width 4 height 7
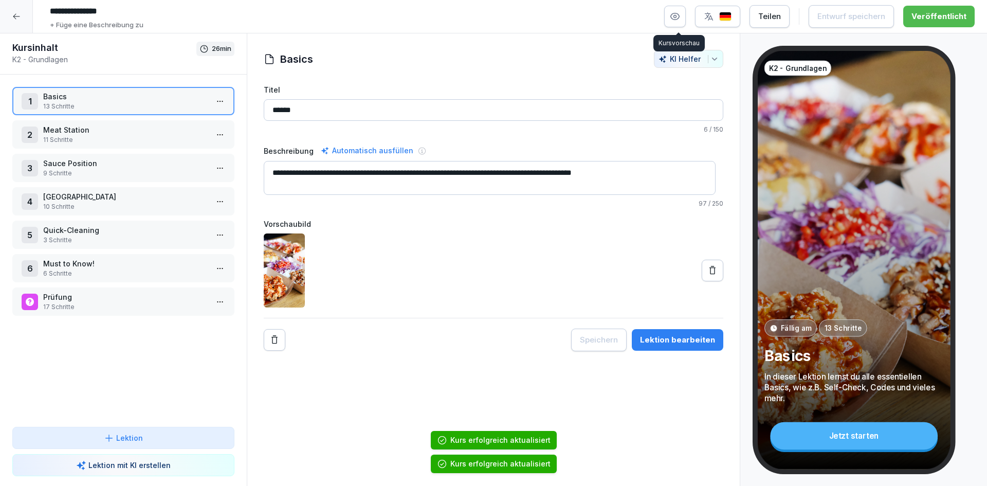
click at [673, 10] on button "button" at bounding box center [675, 17] width 22 height 22
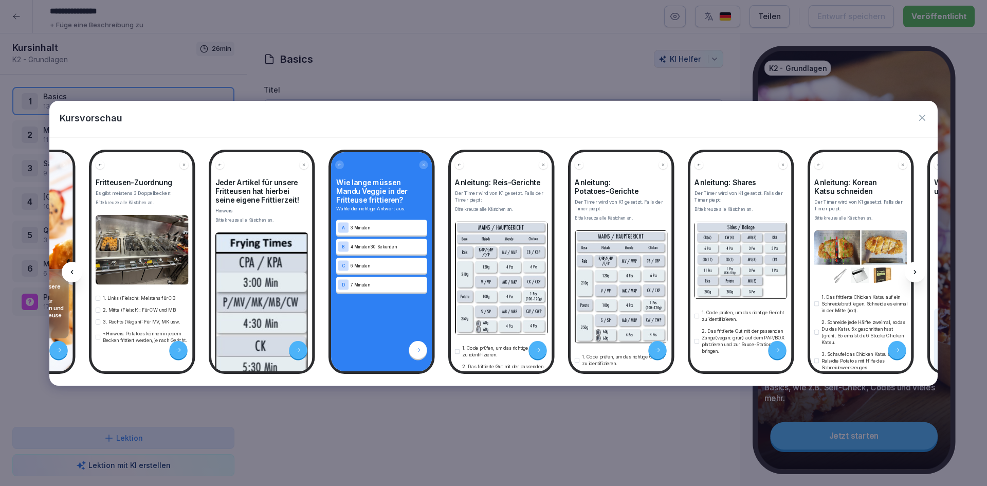
scroll to position [0, 4920]
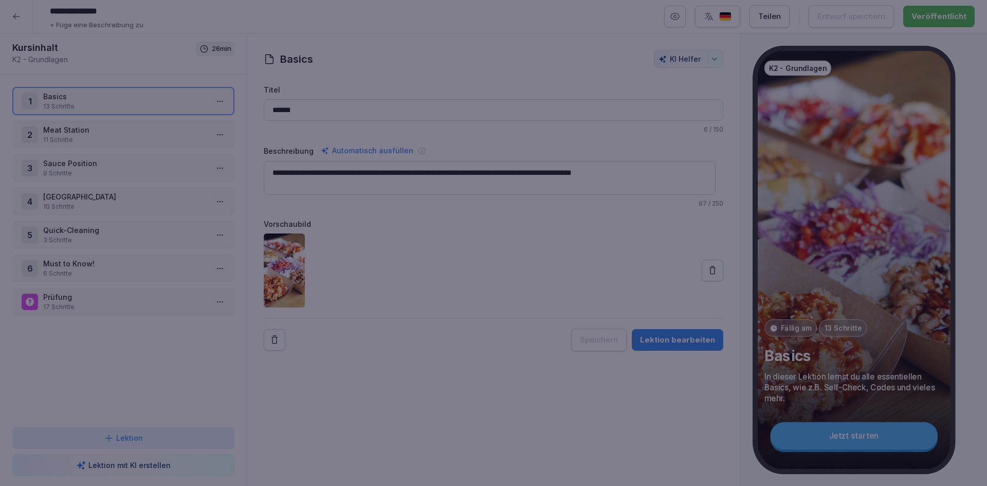
click at [522, 414] on div at bounding box center [493, 243] width 987 height 486
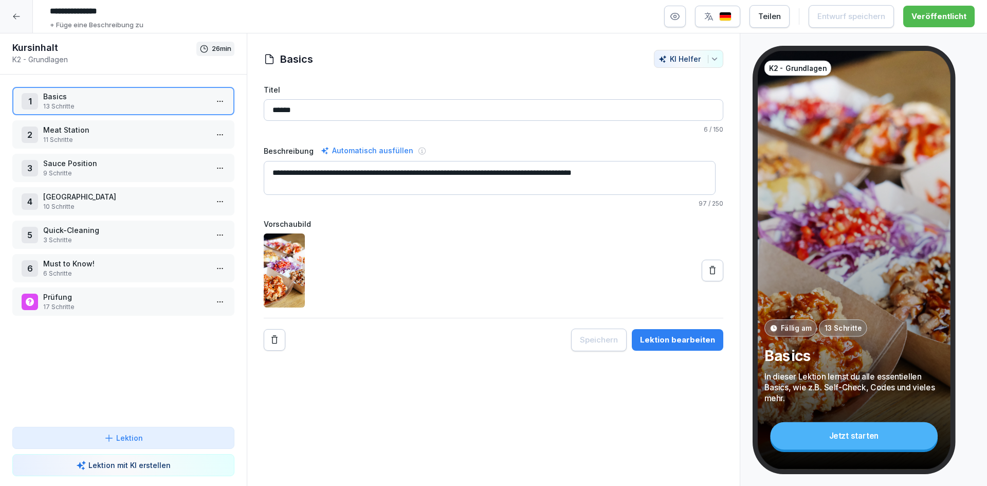
click at [131, 206] on p "10 Schritte" at bounding box center [125, 206] width 164 height 9
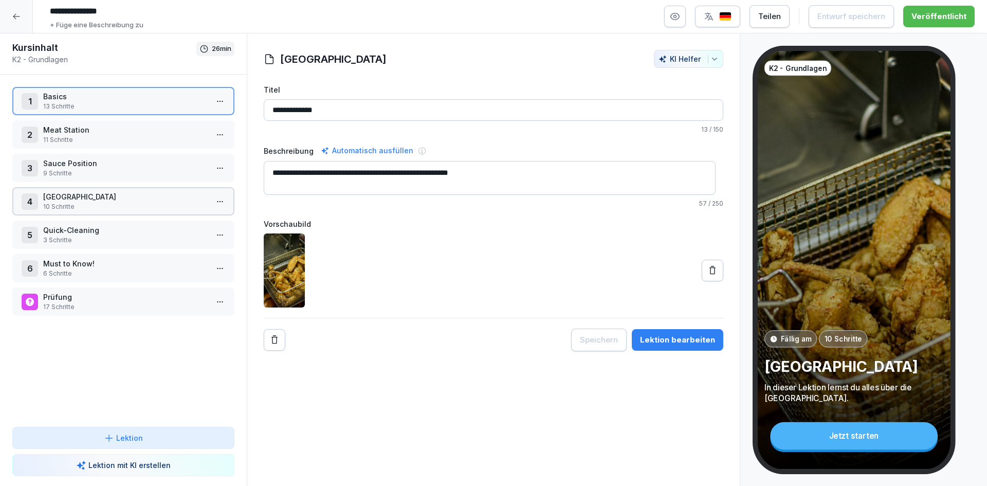
click at [131, 206] on p "10 Schritte" at bounding box center [125, 206] width 164 height 9
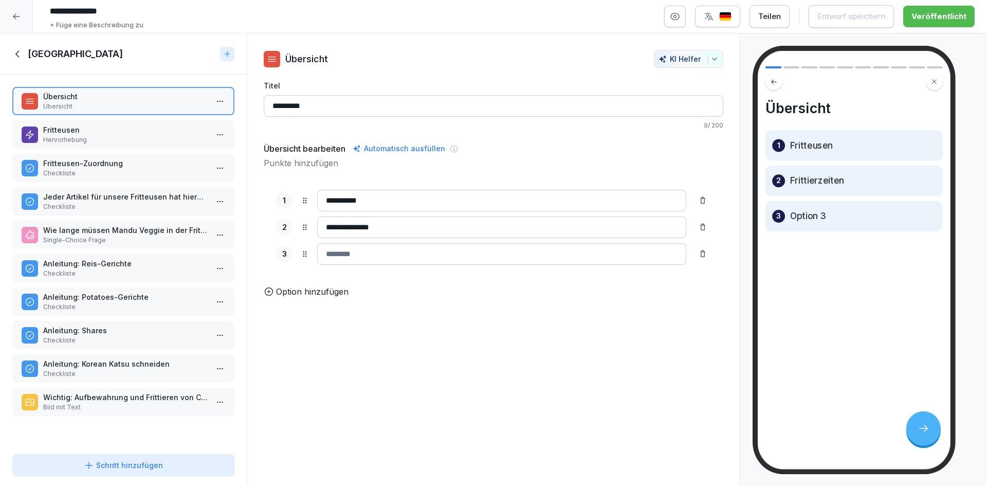
click at [137, 294] on p "Anleitung: Potatoes-Gerichte" at bounding box center [125, 296] width 164 height 11
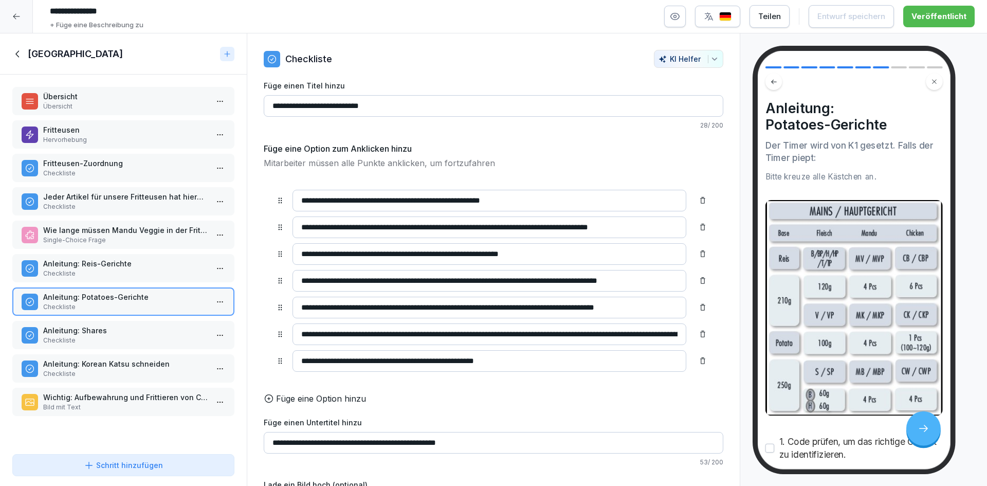
click at [144, 465] on div "Schritt hinzufügen" at bounding box center [123, 464] width 79 height 11
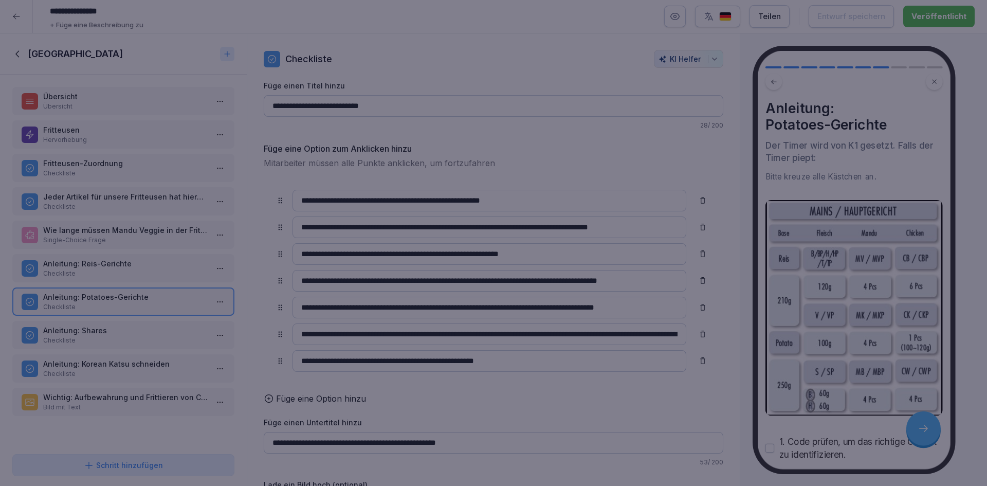
click at [193, 429] on div at bounding box center [493, 243] width 987 height 486
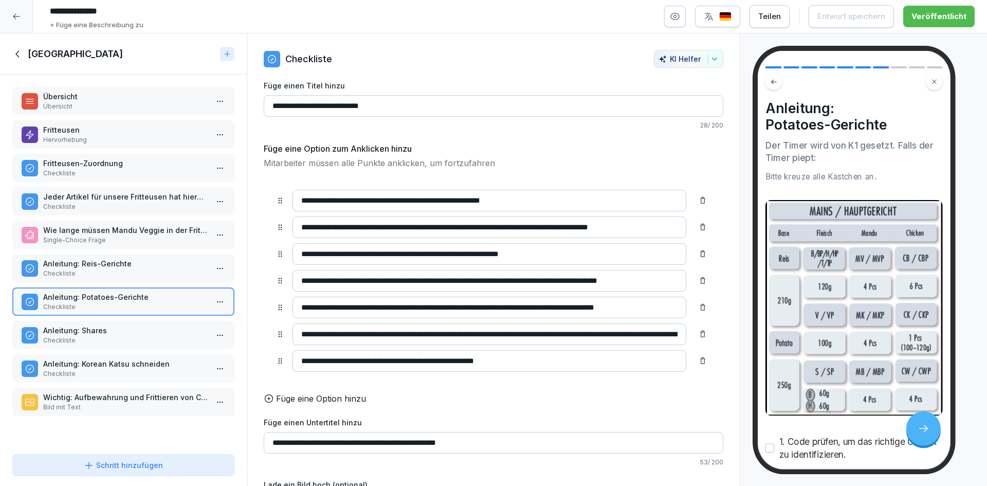
click at [159, 277] on p "Checkliste" at bounding box center [125, 273] width 164 height 9
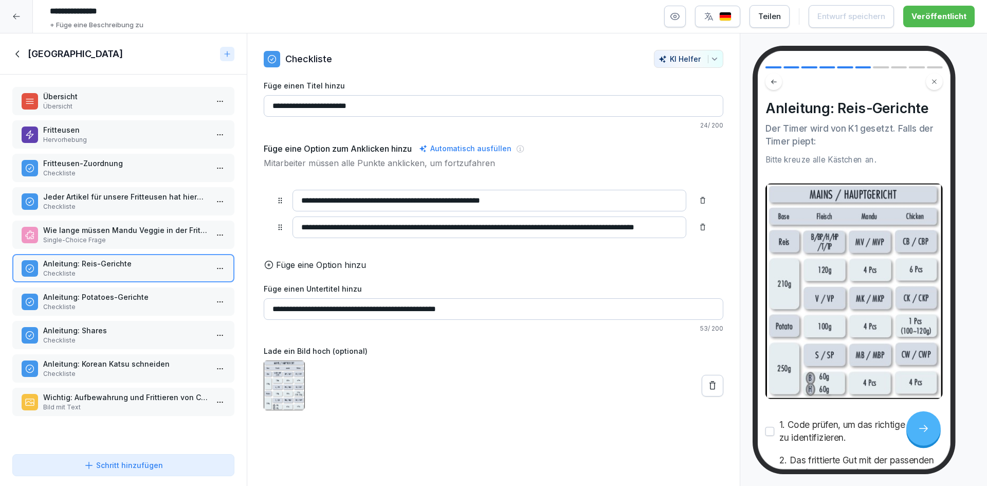
click at [148, 310] on p "Checkliste" at bounding box center [125, 306] width 164 height 9
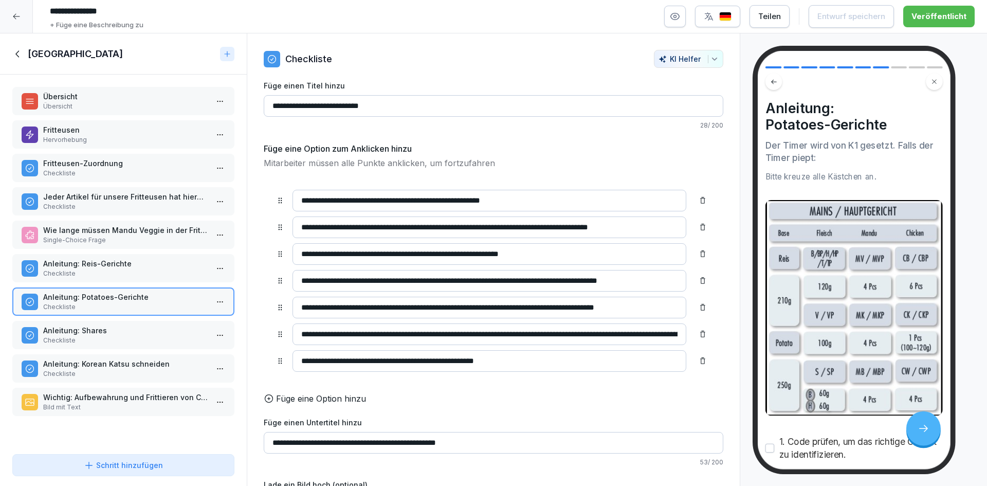
click at [137, 464] on div "Schritt hinzufügen" at bounding box center [123, 464] width 79 height 11
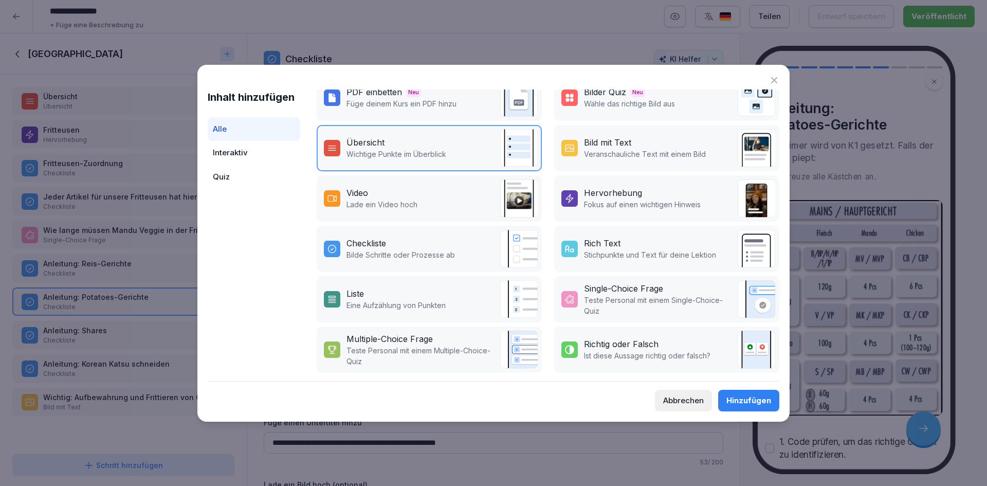
scroll to position [21, 0]
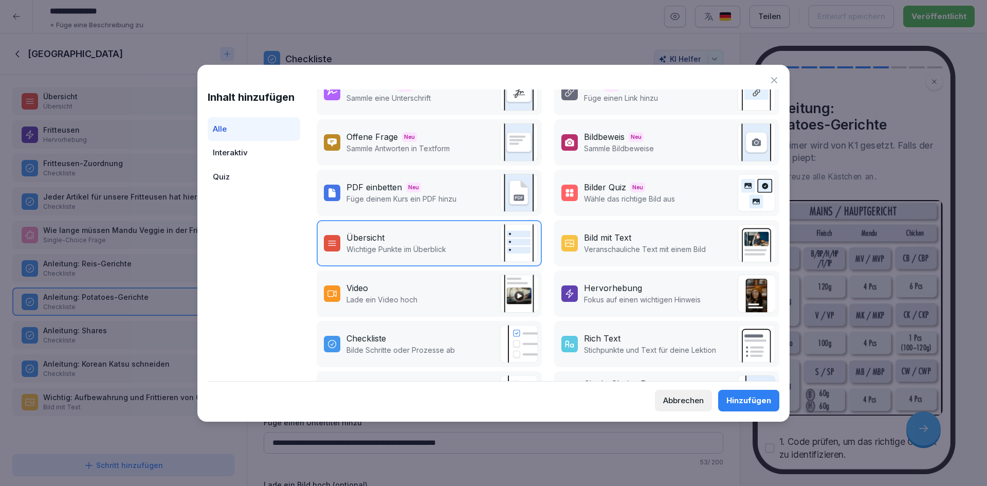
click at [415, 289] on div "Video" at bounding box center [381, 288] width 71 height 12
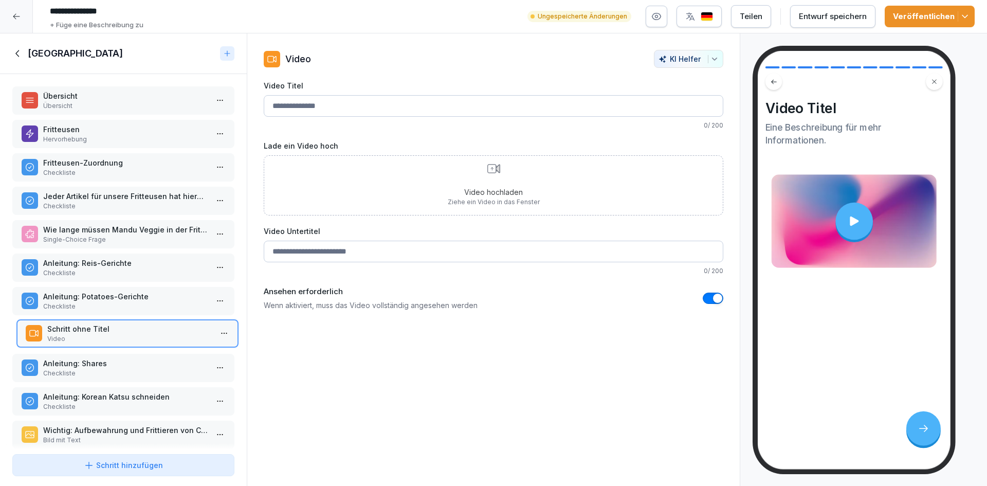
drag, startPoint x: 136, startPoint y: 431, endPoint x: 142, endPoint y: 328, distance: 103.5
click at [142, 328] on p "Schritt ohne Titel" at bounding box center [129, 328] width 164 height 11
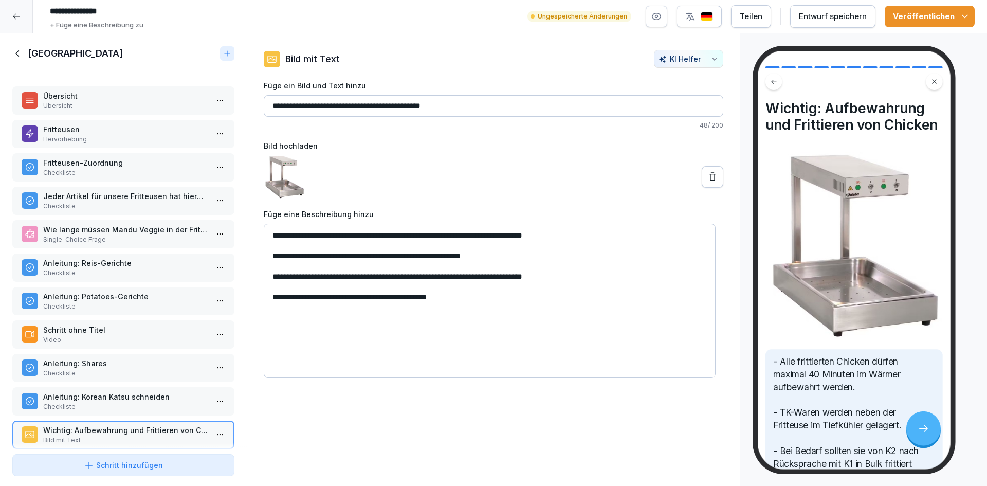
click at [123, 292] on p "Anleitung: Potatoes-Gerichte" at bounding box center [125, 296] width 164 height 11
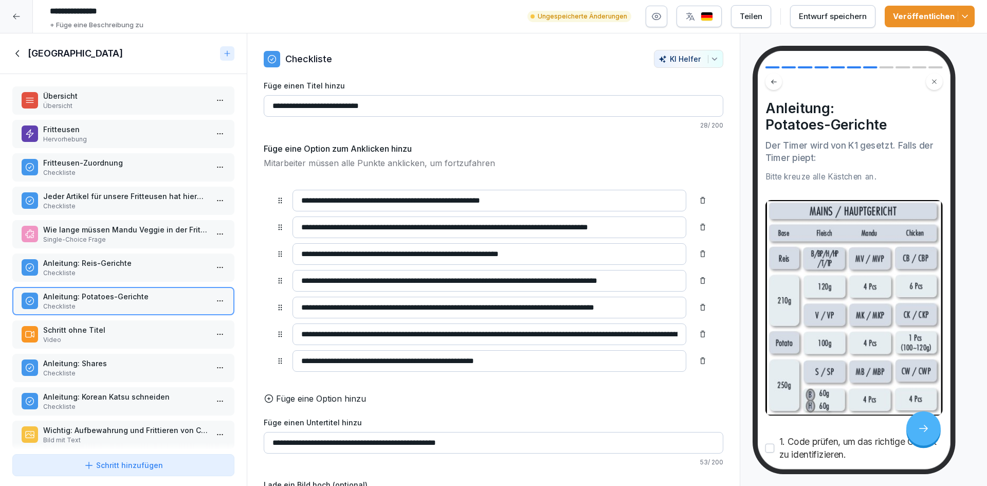
drag, startPoint x: 387, startPoint y: 103, endPoint x: 247, endPoint y: 101, distance: 140.3
click at [247, 101] on div "**********" at bounding box center [493, 259] width 493 height 453
click at [99, 334] on p "Schritt ohne Titel" at bounding box center [125, 329] width 164 height 11
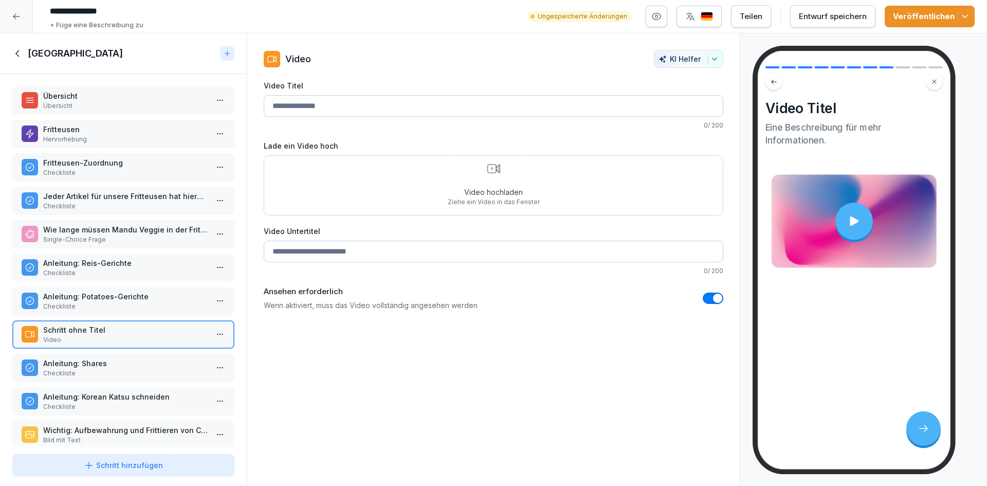
click at [367, 108] on input "Video Titel" at bounding box center [493, 106] width 459 height 22
paste input "**********"
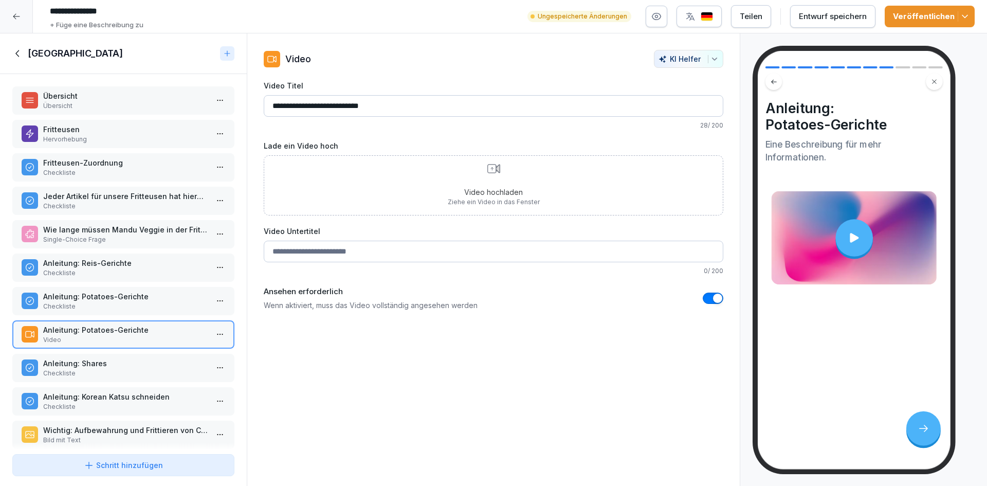
type input "**********"
click at [394, 191] on div "Video hochladen Ziehe ein Video in das Fenster" at bounding box center [493, 185] width 459 height 60
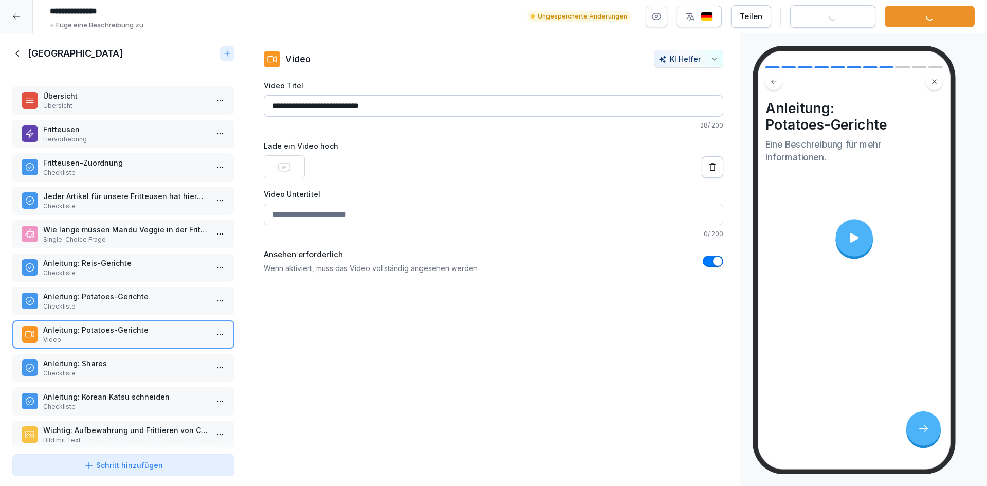
click at [452, 105] on input "**********" at bounding box center [493, 106] width 459 height 22
drag, startPoint x: 447, startPoint y: 105, endPoint x: 270, endPoint y: 107, distance: 177.3
click at [270, 107] on input "**********" at bounding box center [493, 106] width 459 height 22
type input "**********"
click at [469, 215] on input "Video Untertitel" at bounding box center [493, 214] width 459 height 22
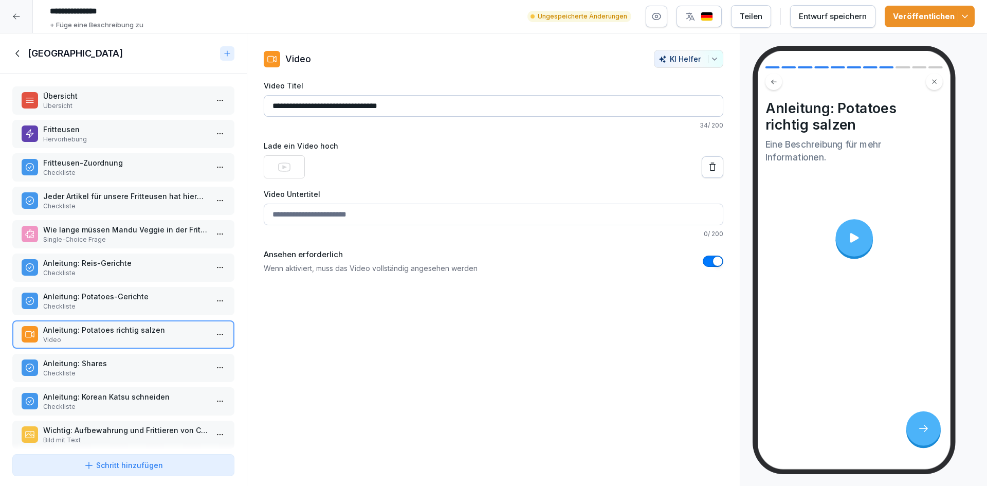
paste input "**********"
type input "**********"
click at [862, 227] on div at bounding box center [854, 225] width 38 height 38
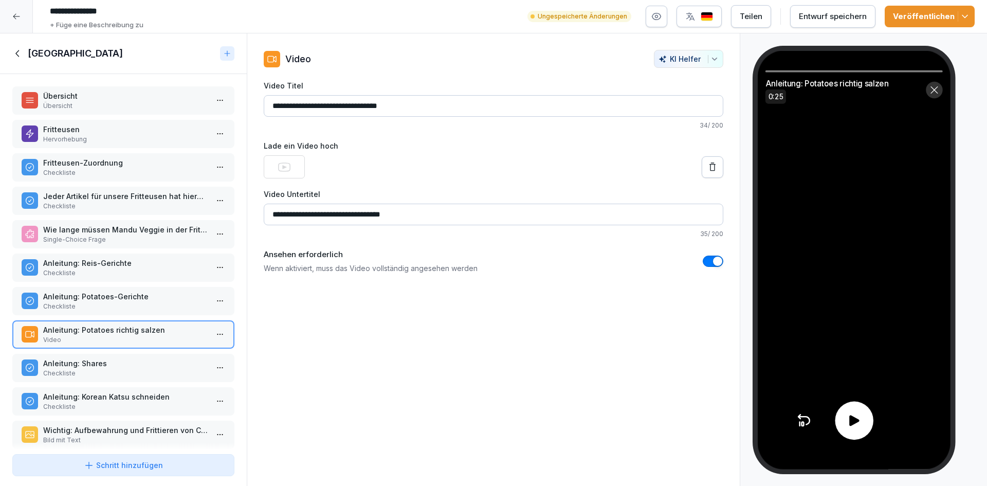
click at [853, 418] on icon at bounding box center [854, 420] width 10 height 11
click at [843, 14] on div "Entwurf speichern" at bounding box center [833, 16] width 68 height 11
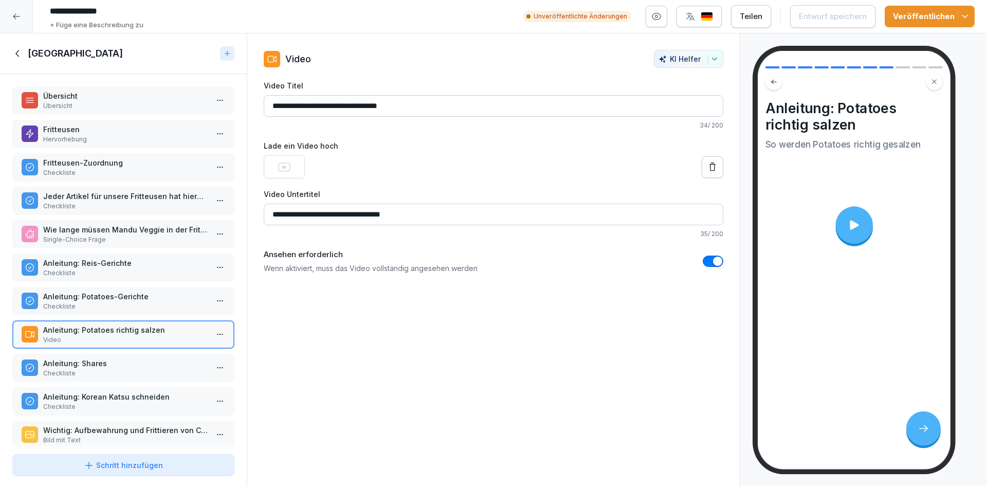
click at [454, 462] on div "**********" at bounding box center [493, 259] width 493 height 453
click at [109, 467] on div "Schritt hinzufügen" at bounding box center [123, 464] width 79 height 11
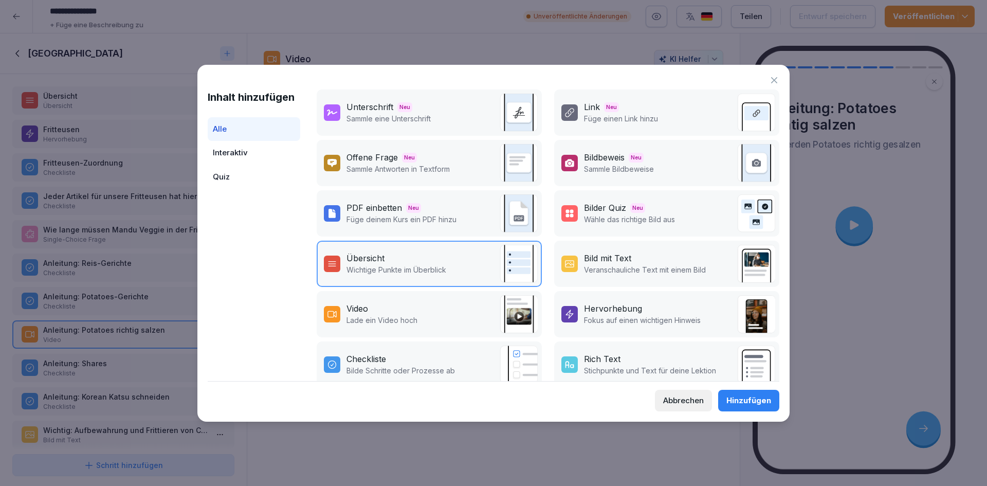
click at [412, 323] on p "Lade ein Video hoch" at bounding box center [381, 319] width 71 height 11
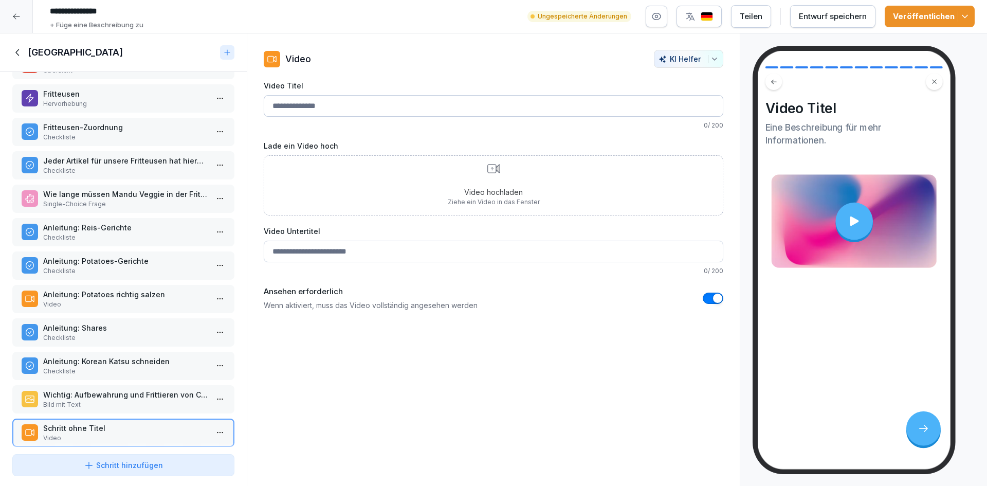
scroll to position [50, 0]
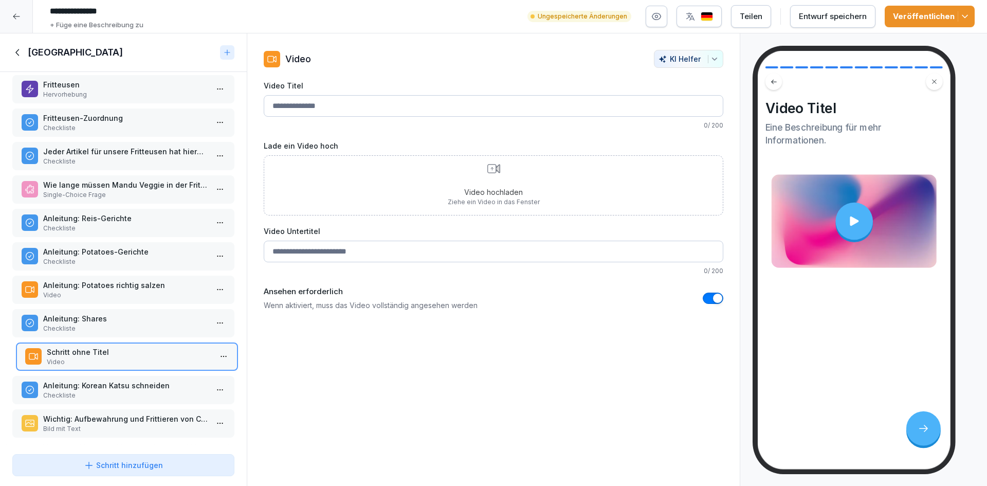
drag, startPoint x: 97, startPoint y: 418, endPoint x: 100, endPoint y: 351, distance: 66.9
click at [100, 357] on p "Video" at bounding box center [129, 361] width 164 height 9
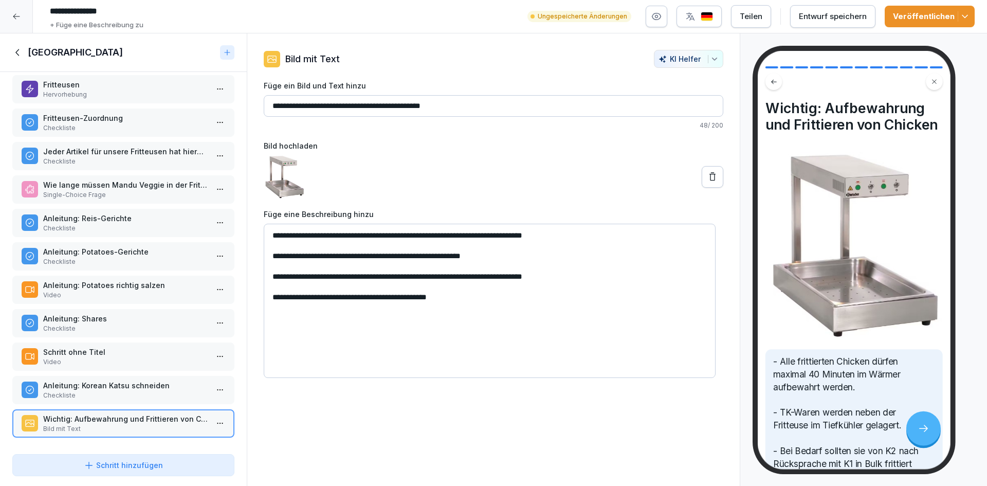
click at [61, 290] on p "Video" at bounding box center [125, 294] width 164 height 9
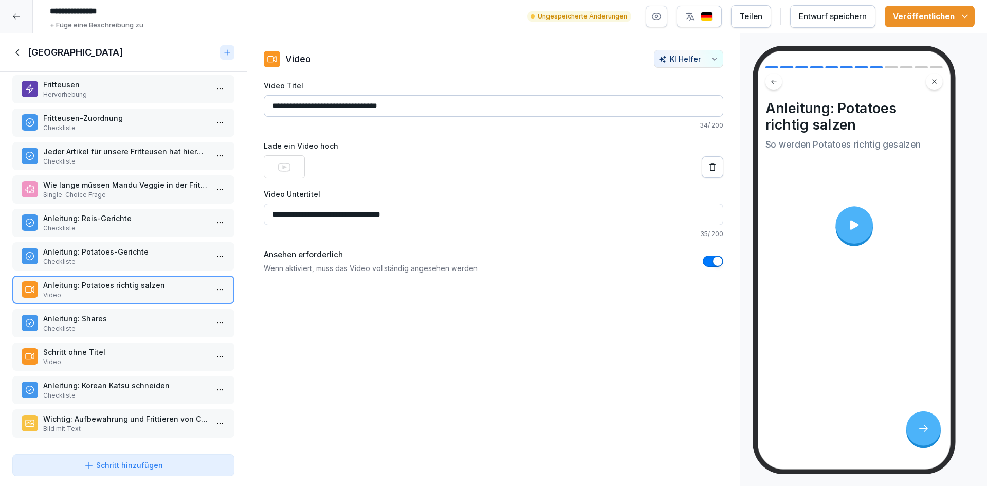
drag, startPoint x: 447, startPoint y: 110, endPoint x: 260, endPoint y: 98, distance: 187.4
click at [260, 98] on div "**********" at bounding box center [493, 162] width 492 height 224
click at [115, 346] on p "Schritt ohne Titel" at bounding box center [125, 351] width 164 height 11
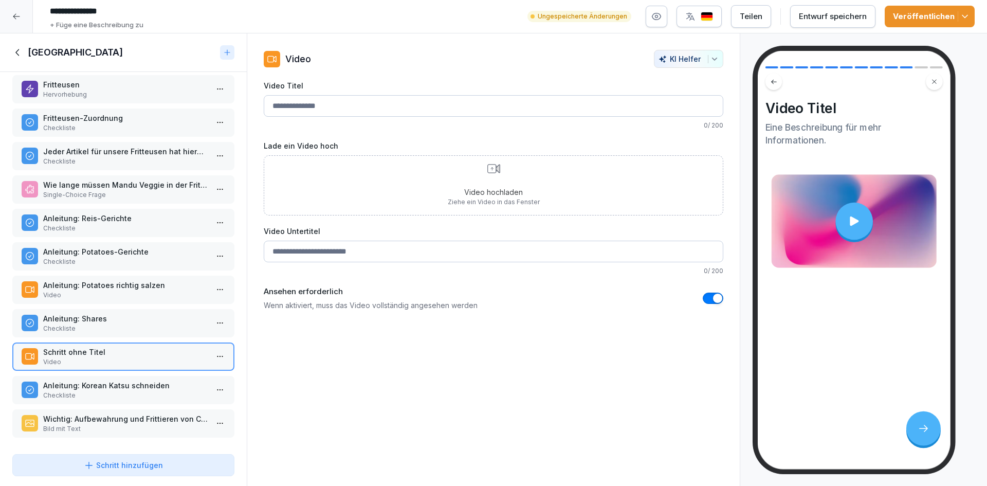
click at [307, 112] on input "Video Titel" at bounding box center [493, 106] width 459 height 22
paste input "**********"
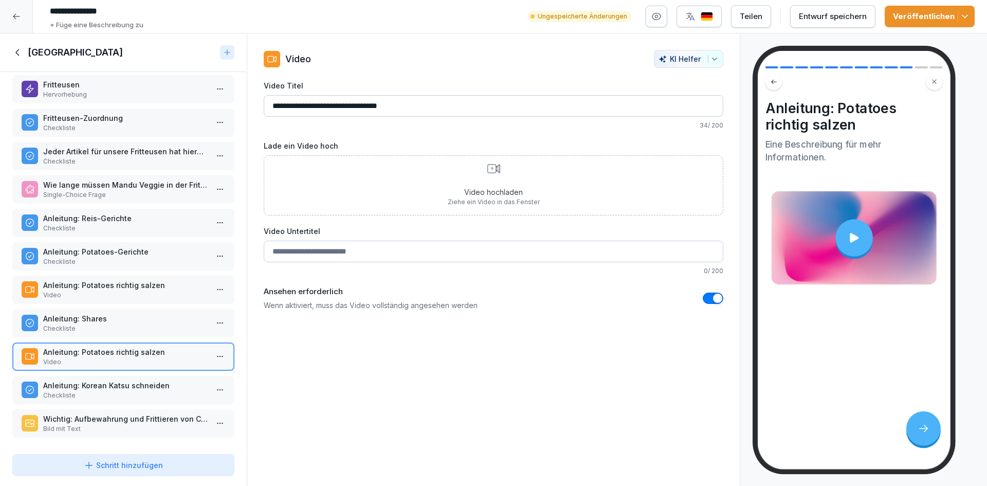
drag, startPoint x: 311, startPoint y: 105, endPoint x: 488, endPoint y: 120, distance: 176.9
click at [488, 120] on div "**********" at bounding box center [493, 105] width 459 height 50
type input "**********"
click at [142, 290] on p "Video" at bounding box center [125, 294] width 164 height 9
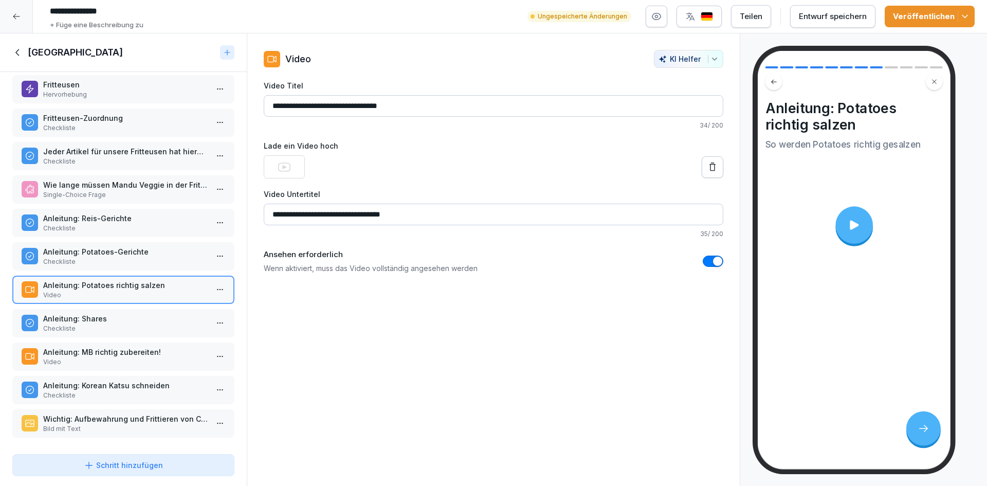
click at [454, 108] on input "**********" at bounding box center [493, 106] width 459 height 22
type input "**********"
click at [157, 348] on p "Anleitung: MB richtig zubereiten!" at bounding box center [125, 351] width 164 height 11
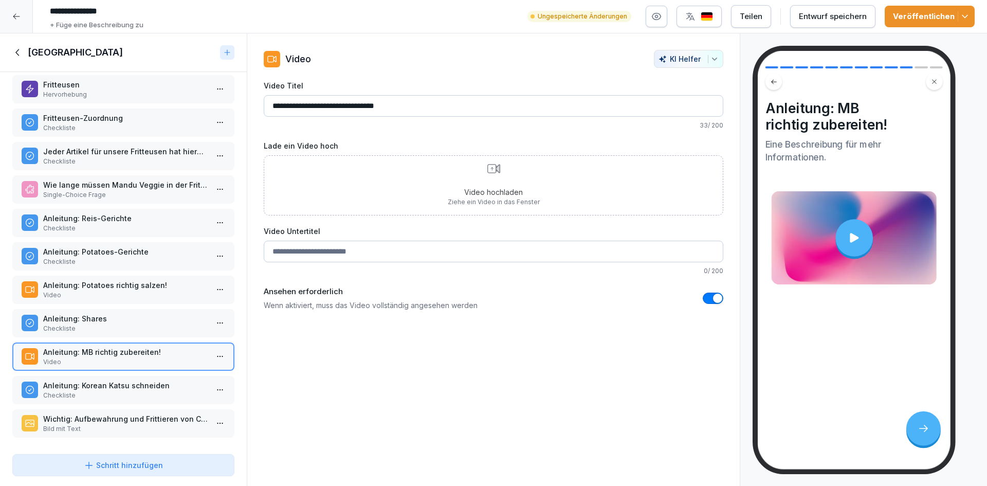
click at [127, 290] on p "Video" at bounding box center [125, 294] width 164 height 9
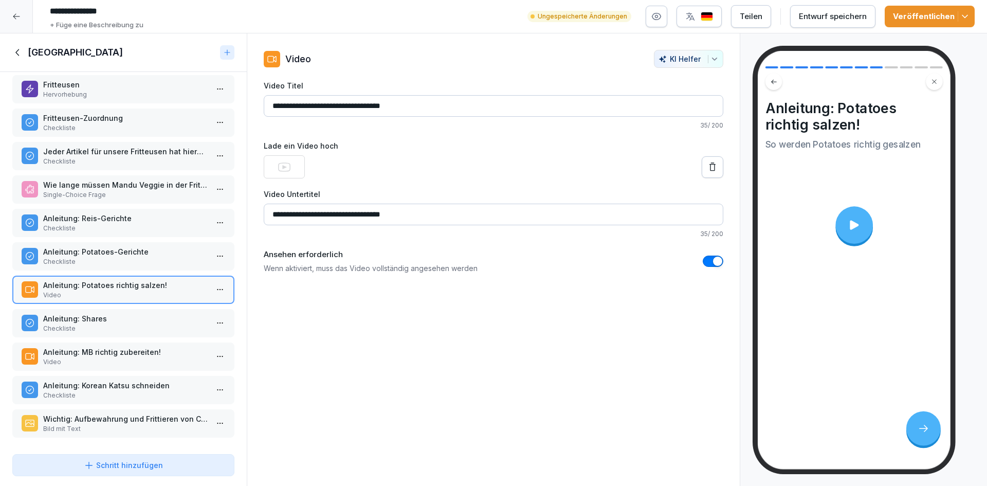
drag, startPoint x: 436, startPoint y: 216, endPoint x: 266, endPoint y: 209, distance: 170.3
click at [266, 209] on input "**********" at bounding box center [493, 214] width 459 height 22
click at [101, 346] on p "Anleitung: MB richtig zubereiten!" at bounding box center [125, 351] width 164 height 11
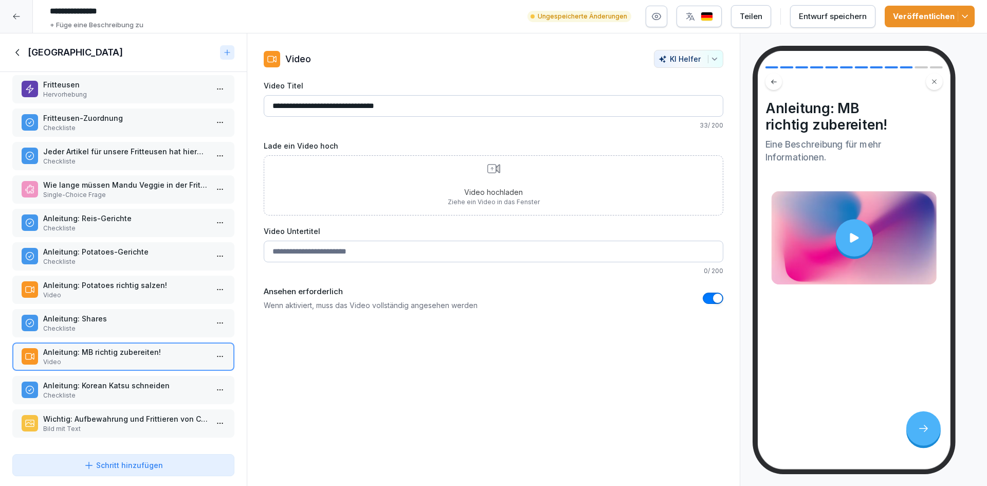
click at [305, 252] on input "Video Untertitel" at bounding box center [493, 251] width 459 height 22
paste input "**********"
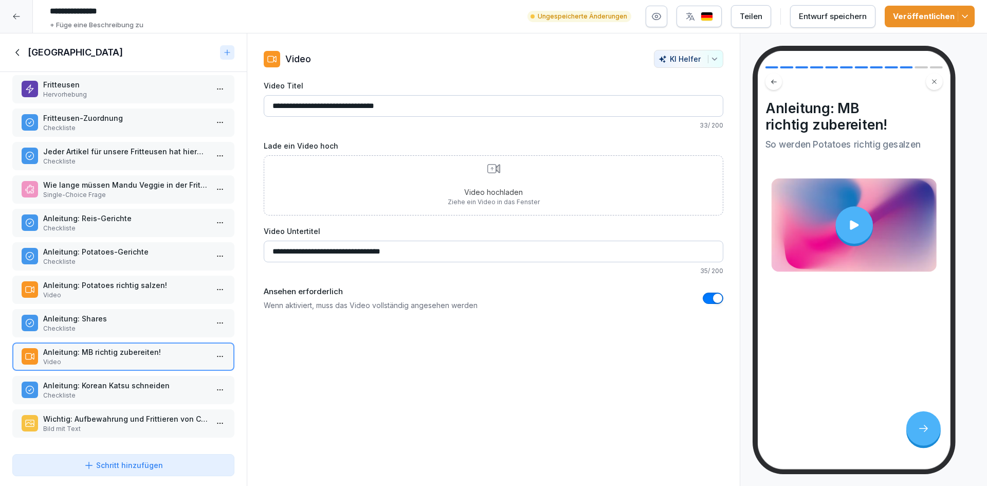
click at [334, 252] on input "**********" at bounding box center [493, 251] width 459 height 22
click at [411, 256] on input "**********" at bounding box center [493, 251] width 459 height 22
type input "**********"
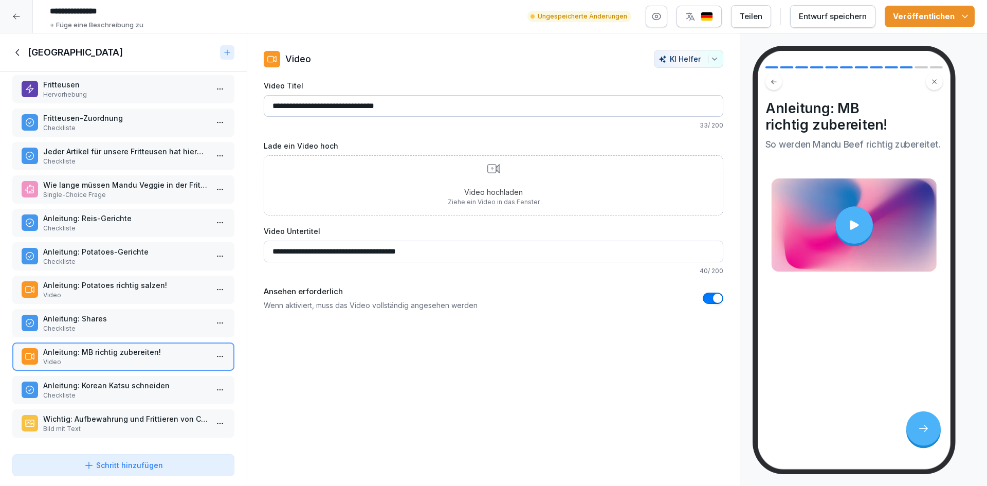
click at [494, 189] on p "Video hochladen" at bounding box center [494, 192] width 92 height 11
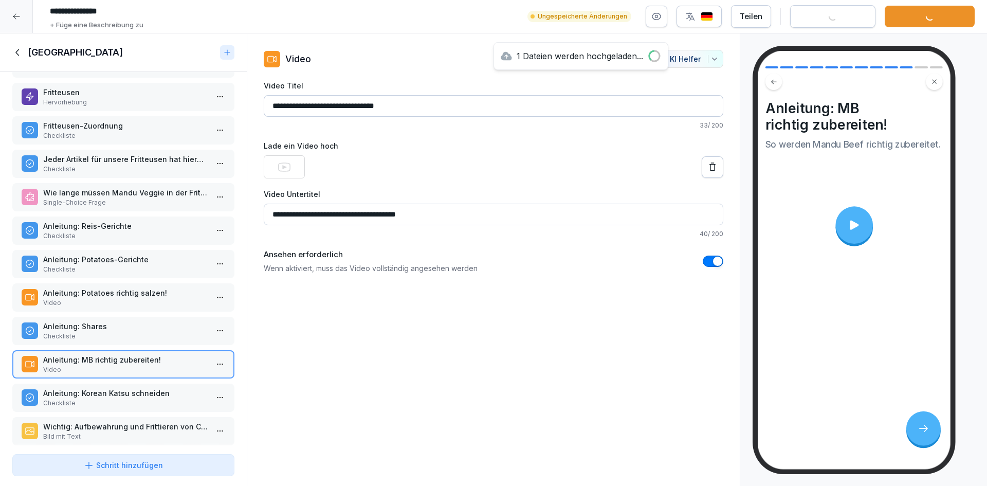
scroll to position [50, 0]
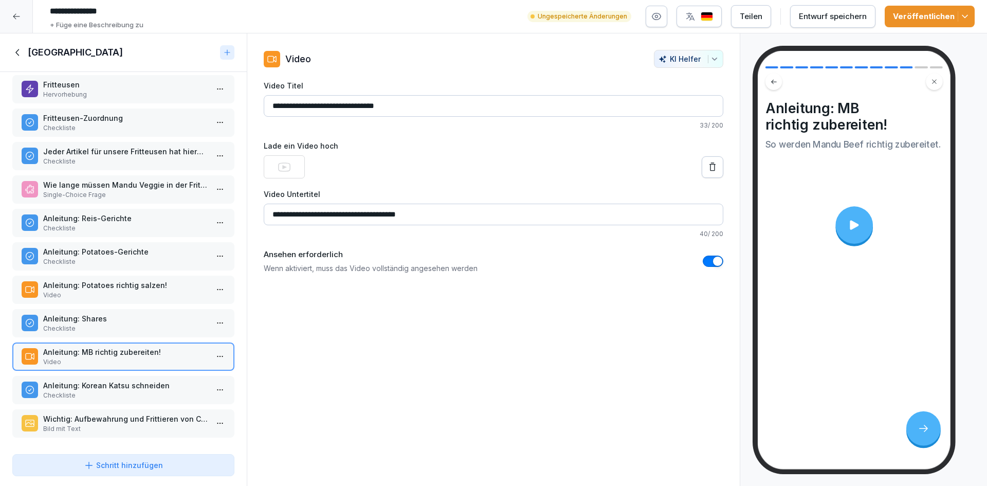
click at [825, 9] on button "Entwurf speichern" at bounding box center [832, 16] width 85 height 23
click at [719, 20] on button "button" at bounding box center [698, 17] width 45 height 22
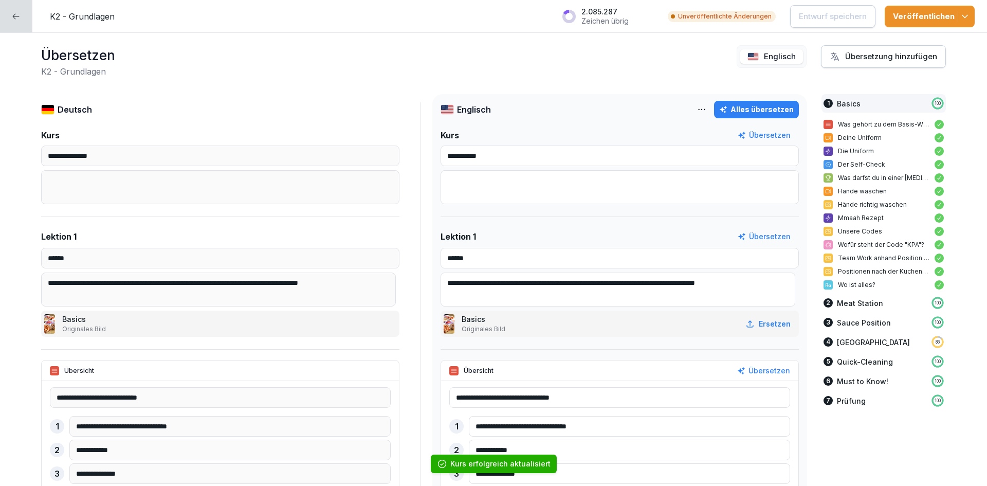
click at [747, 114] on div "Alles übersetzen" at bounding box center [756, 109] width 75 height 11
type input "**********"
drag, startPoint x: 926, startPoint y: 20, endPoint x: 675, endPoint y: 59, distance: 254.3
click at [675, 59] on div "**********" at bounding box center [493, 243] width 987 height 486
click at [673, 63] on div "Übersetzen K2 - Grundlagen Englisch Übersetzung hinzufügen" at bounding box center [493, 61] width 904 height 32
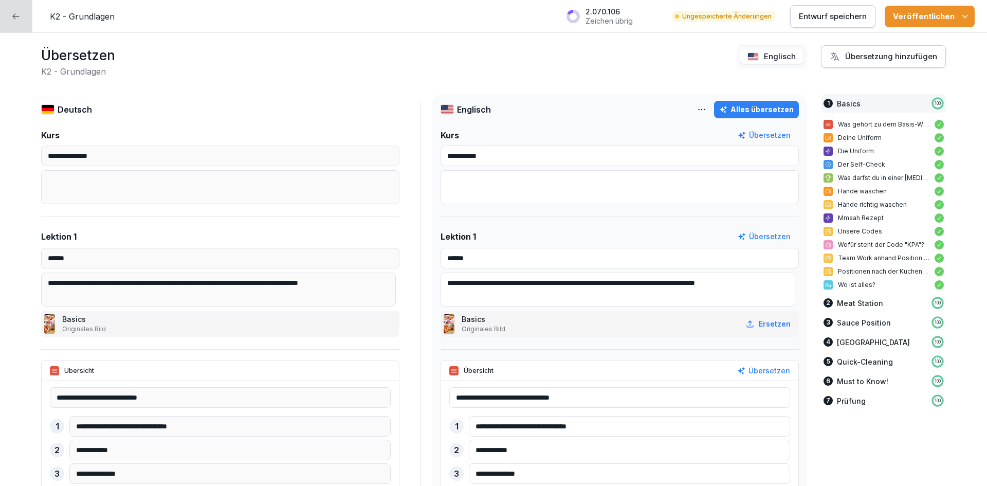
click at [855, 17] on p "Entwurf speichern" at bounding box center [833, 16] width 68 height 11
click at [922, 18] on div "Veröffentlichen" at bounding box center [929, 16] width 73 height 11
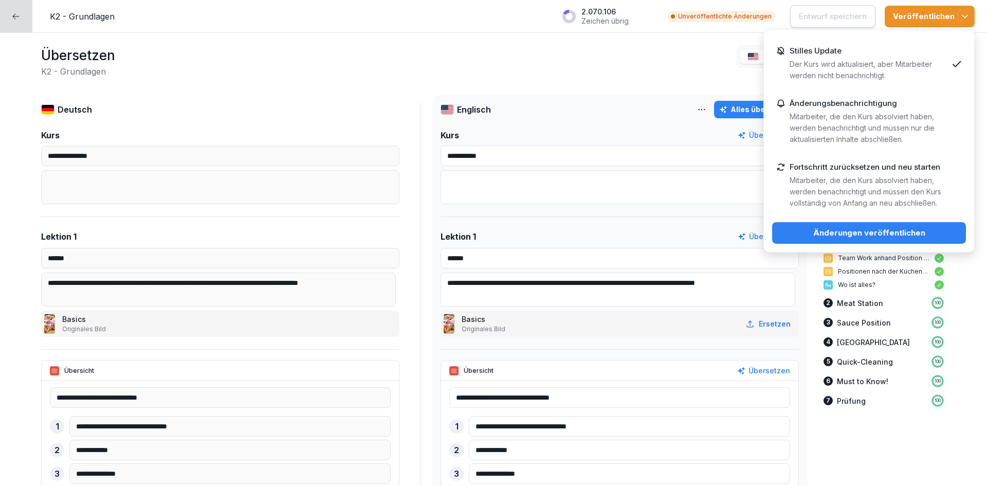
drag, startPoint x: 855, startPoint y: 248, endPoint x: 858, endPoint y: 244, distance: 5.9
click at [855, 248] on div "Stilles Update Der Kurs wird aktualisiert, aber Mitarbeiter werden nicht benach…" at bounding box center [868, 140] width 211 height 223
click at [863, 238] on div "Änderungen veröffentlichen" at bounding box center [868, 232] width 177 height 11
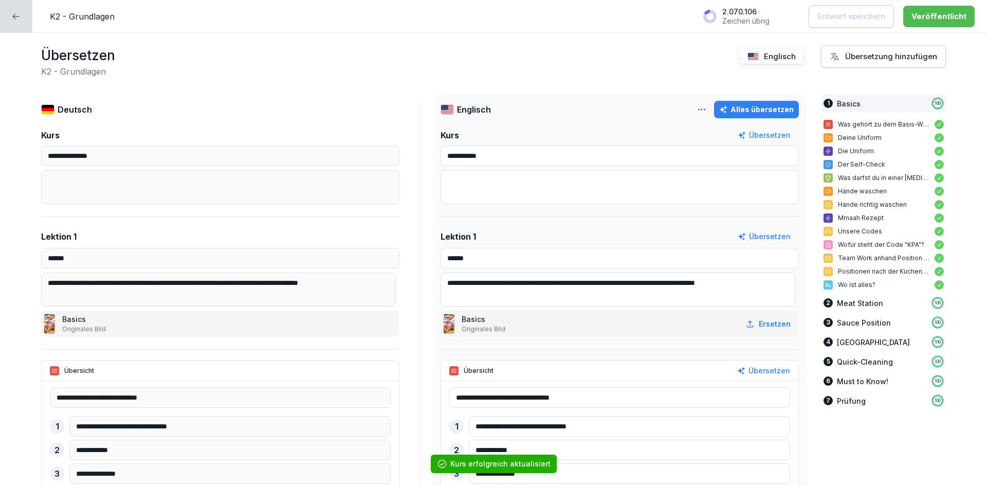
click at [17, 26] on div at bounding box center [16, 16] width 32 height 32
